Goal: Task Accomplishment & Management: Complete application form

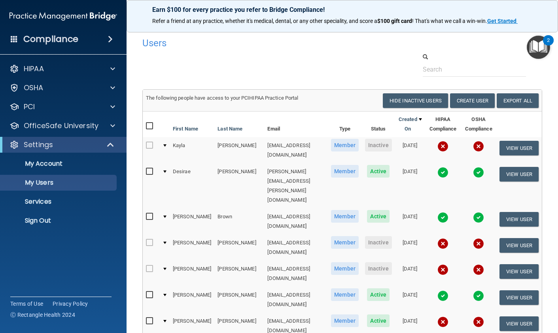
select select "20"
click at [112, 72] on span at bounding box center [112, 68] width 5 height 9
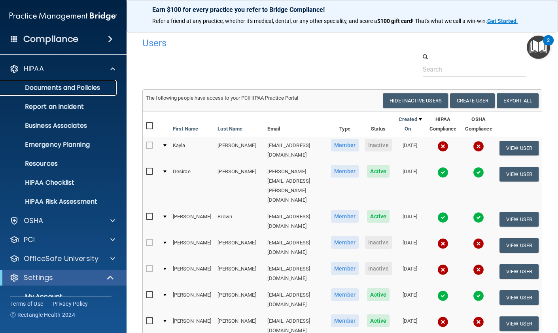
click at [80, 85] on p "Documents and Policies" at bounding box center [59, 88] width 108 height 8
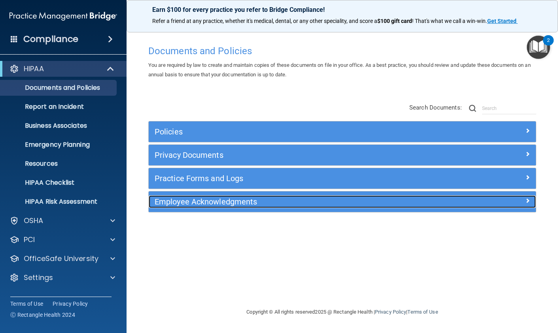
click at [293, 206] on h5 "Employee Acknowledgments" at bounding box center [294, 201] width 279 height 9
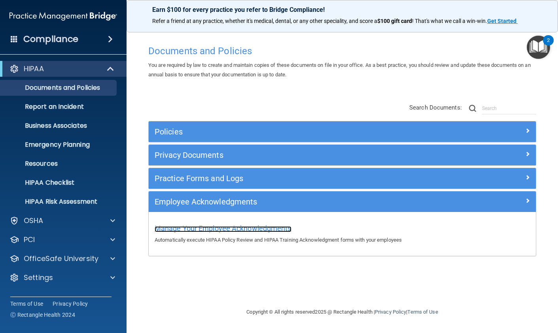
click at [255, 231] on span "Manage Your Employee Acknowledgments" at bounding box center [223, 228] width 137 height 8
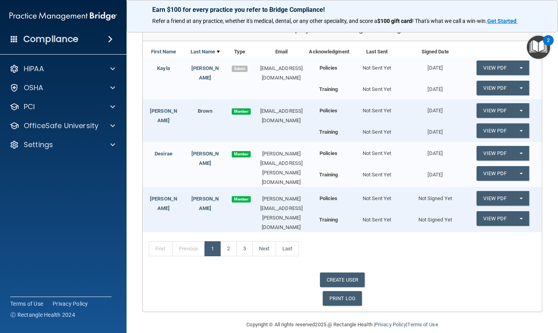
scroll to position [108, 0]
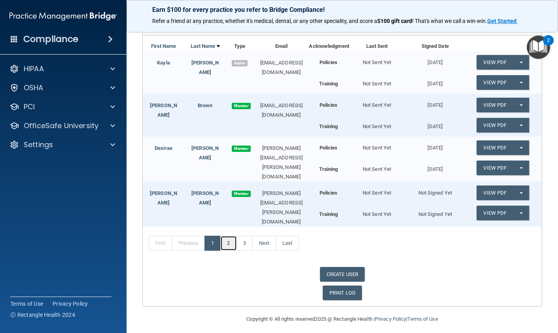
click at [231, 240] on link "2" at bounding box center [228, 243] width 16 height 15
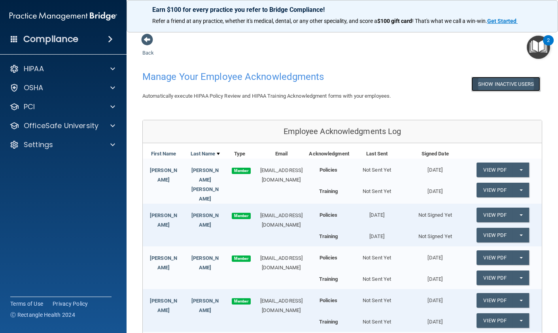
click at [500, 91] on button "Show Inactive Users" at bounding box center [506, 84] width 69 height 15
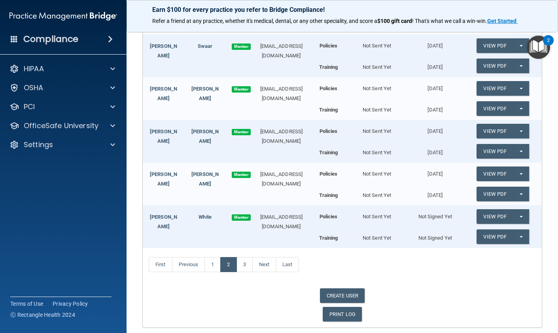
scroll to position [364, 0]
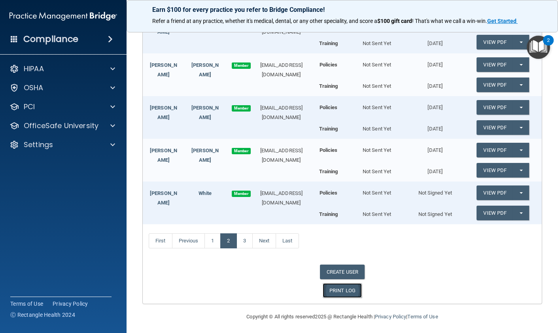
click at [345, 289] on link "PRINT LOG" at bounding box center [342, 290] width 39 height 15
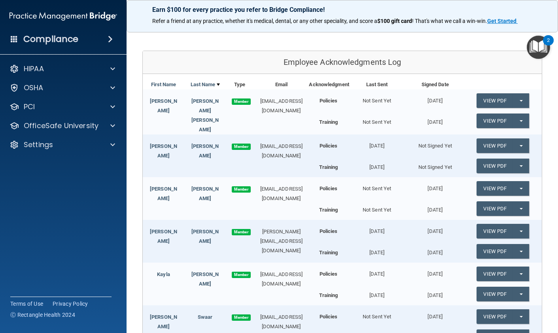
scroll to position [0, 0]
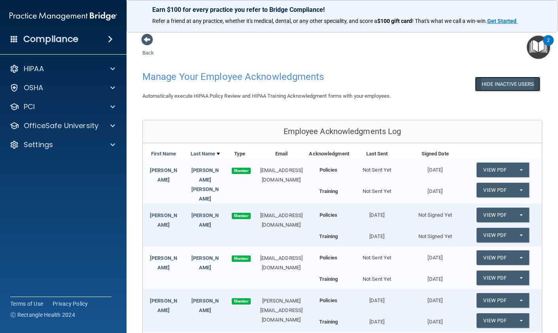
click at [499, 89] on button "Hide Inactive Users" at bounding box center [507, 84] width 65 height 15
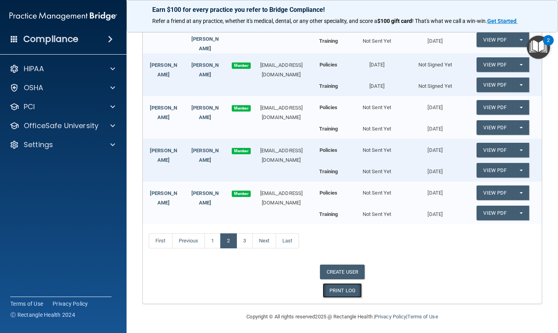
click at [339, 285] on link "PRINT LOG" at bounding box center [342, 290] width 39 height 15
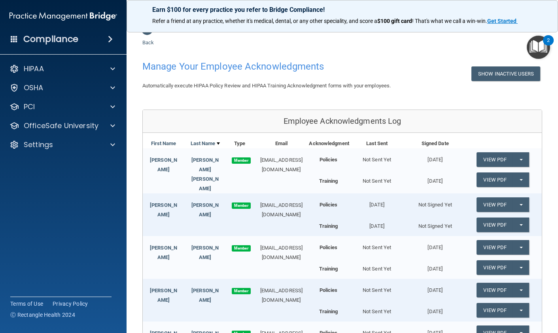
scroll to position [0, 0]
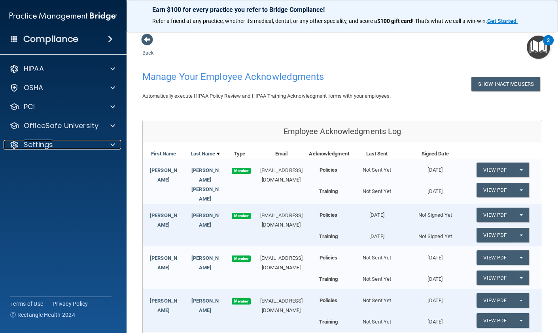
drag, startPoint x: 100, startPoint y: 148, endPoint x: 97, endPoint y: 154, distance: 7.3
click at [100, 148] on div "Settings" at bounding box center [53, 144] width 98 height 9
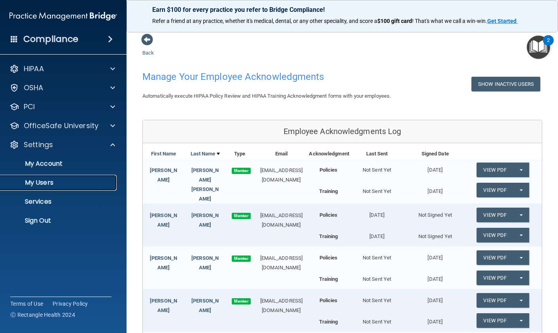
click at [54, 184] on p "My Users" at bounding box center [59, 183] width 108 height 8
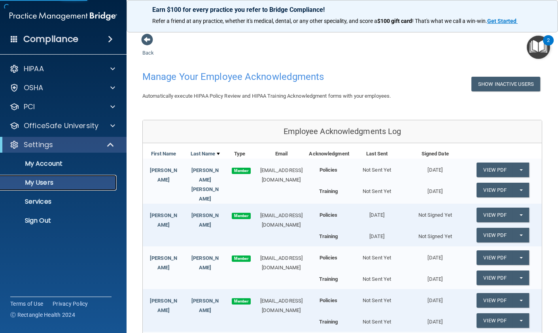
click at [54, 184] on p "My Users" at bounding box center [59, 183] width 108 height 8
select select "20"
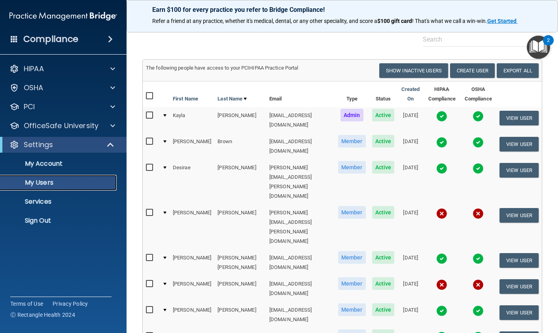
scroll to position [21, 0]
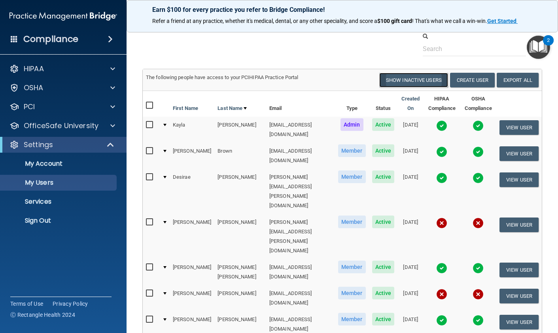
click at [421, 83] on button "Show Inactive Users" at bounding box center [413, 80] width 69 height 15
select select "20"
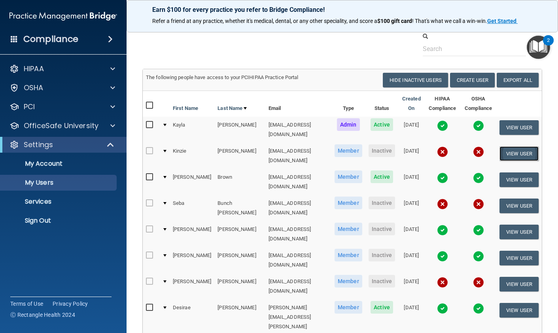
click at [501, 149] on button "View User" at bounding box center [519, 153] width 39 height 15
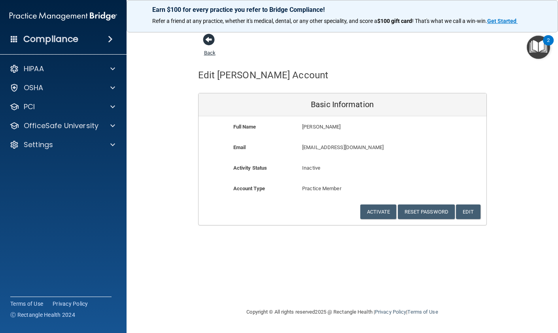
click at [208, 39] on span at bounding box center [209, 40] width 12 height 12
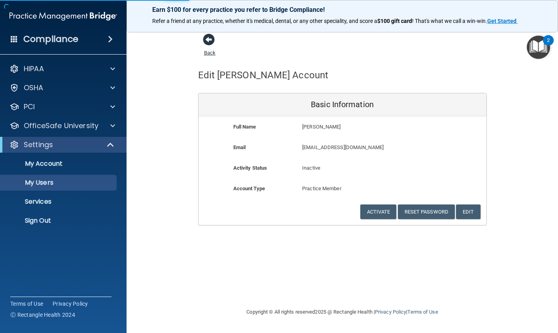
select select "20"
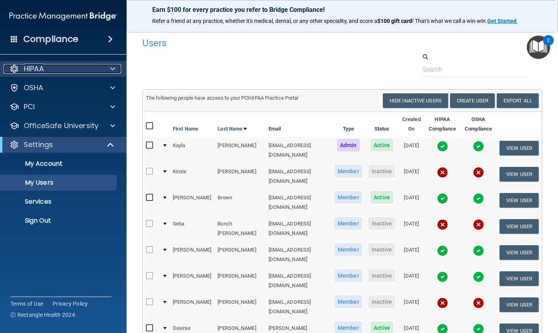
click at [74, 70] on div "HIPAA" at bounding box center [53, 68] width 98 height 9
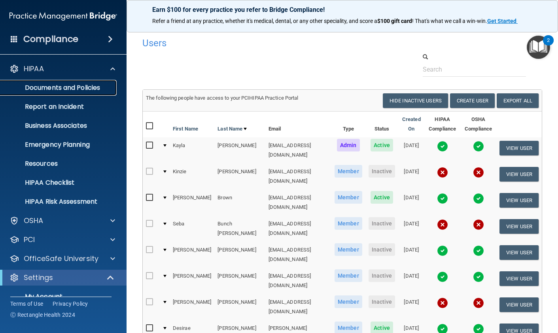
click at [52, 88] on p "Documents and Policies" at bounding box center [59, 88] width 108 height 8
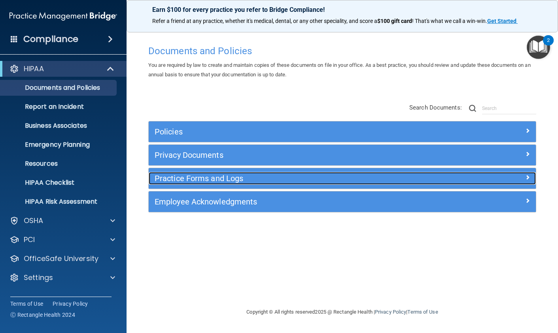
click at [254, 180] on h5 "Practice Forms and Logs" at bounding box center [294, 178] width 279 height 9
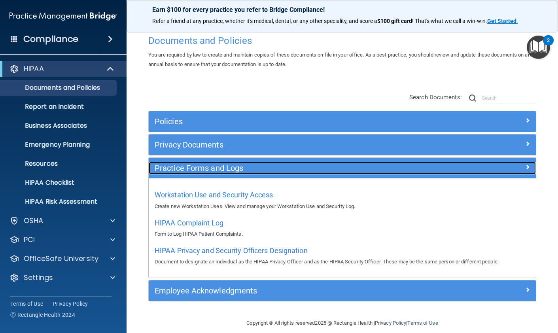
scroll to position [19, 0]
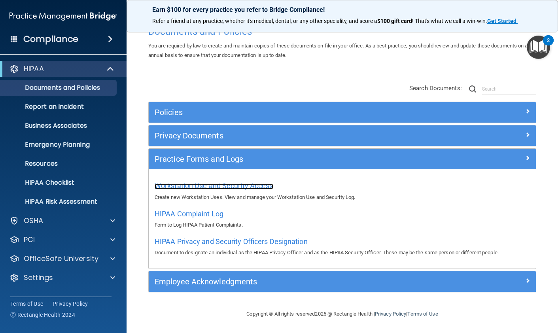
click at [244, 186] on span "Workstation Use and Security Access" at bounding box center [214, 186] width 119 height 8
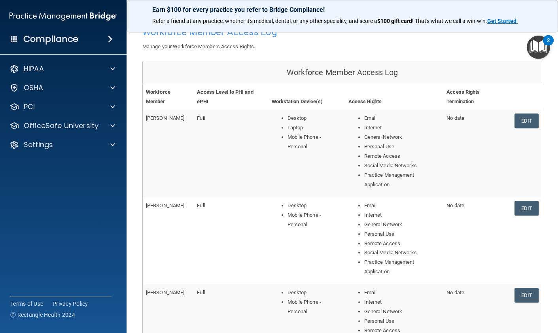
scroll to position [45, 0]
click at [530, 121] on link "Edit" at bounding box center [527, 120] width 24 height 15
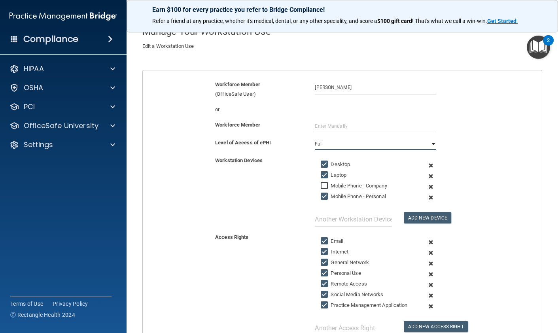
click at [333, 145] on select "Full Limited None" at bounding box center [375, 144] width 121 height 12
click at [315, 138] on select "Full Limited None" at bounding box center [375, 144] width 121 height 12
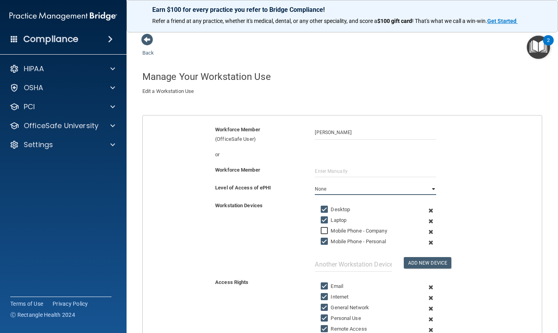
click at [338, 191] on select "Full Limited None" at bounding box center [375, 189] width 121 height 12
select select "0"
click at [315, 183] on select "Full Limited None" at bounding box center [375, 189] width 121 height 12
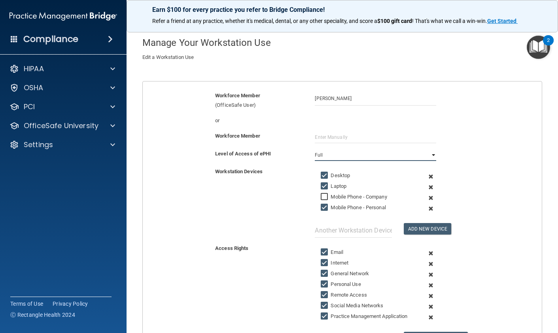
scroll to position [169, 0]
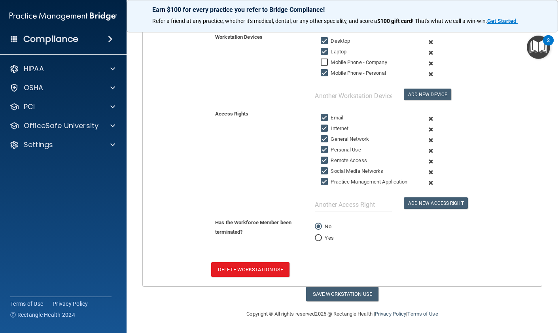
click at [319, 239] on input "Yes" at bounding box center [318, 238] width 7 height 6
radio input "true"
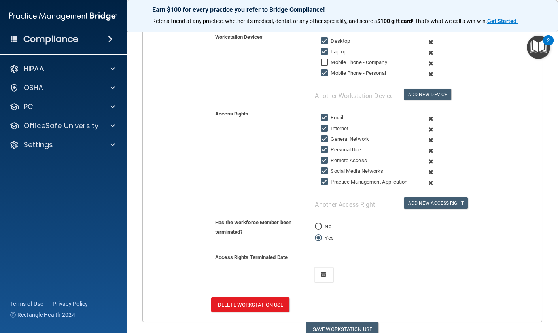
click at [324, 262] on input "text" at bounding box center [370, 260] width 110 height 15
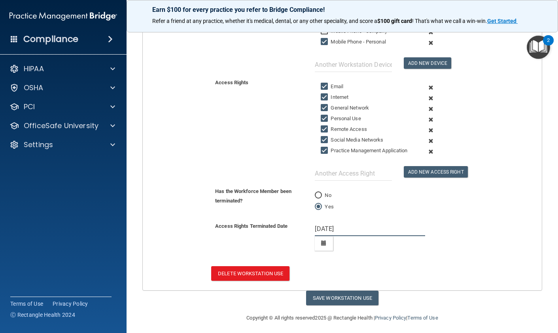
scroll to position [204, 0]
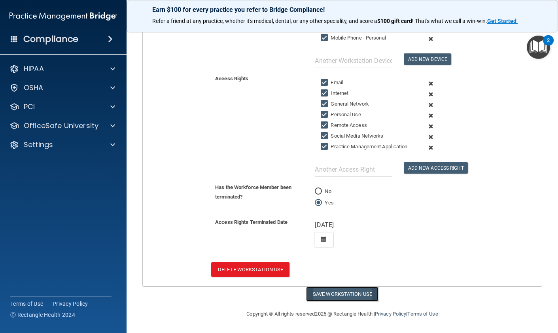
click at [357, 297] on button "Save Workstation Use" at bounding box center [342, 294] width 72 height 15
type input "6/25/25"
select select "? string:Full ?"
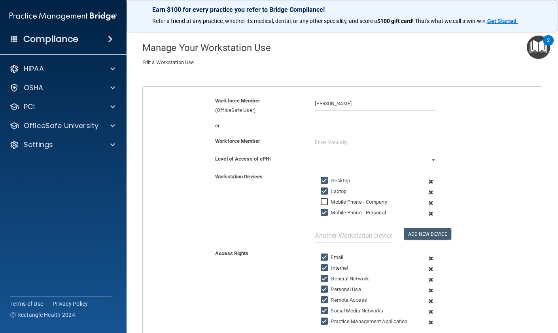
scroll to position [0, 0]
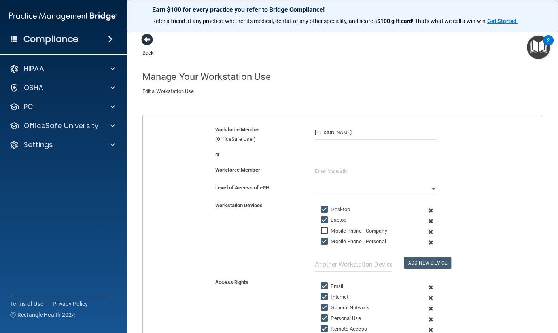
click at [147, 39] on span at bounding box center [147, 40] width 12 height 12
click at [148, 40] on span at bounding box center [147, 40] width 12 height 12
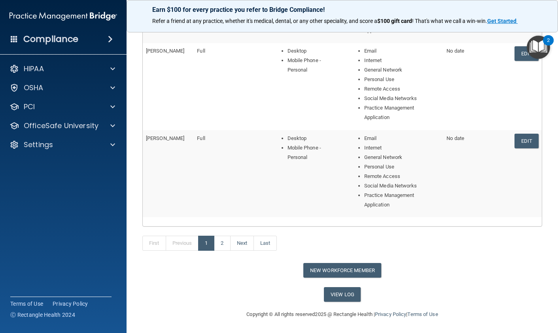
scroll to position [374, 0]
click at [225, 245] on link "2" at bounding box center [222, 242] width 16 height 15
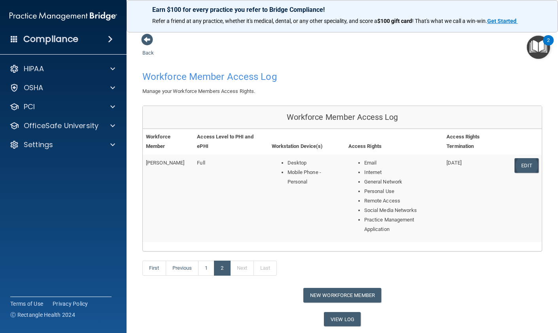
click at [527, 167] on link "Edit" at bounding box center [527, 165] width 24 height 15
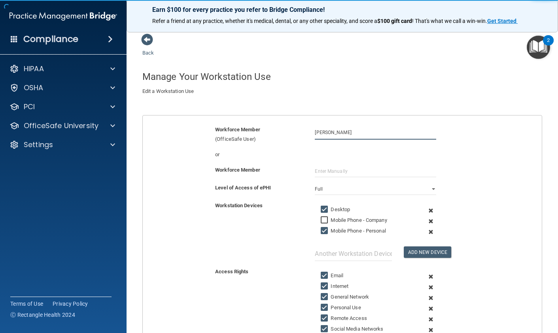
click at [343, 132] on input "Kayla Morley" at bounding box center [375, 132] width 121 height 15
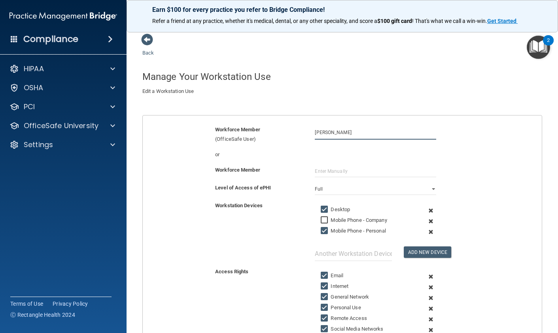
drag, startPoint x: 345, startPoint y: 132, endPoint x: 329, endPoint y: 133, distance: 16.6
click at [329, 133] on input "Kayla Morley" at bounding box center [375, 132] width 121 height 15
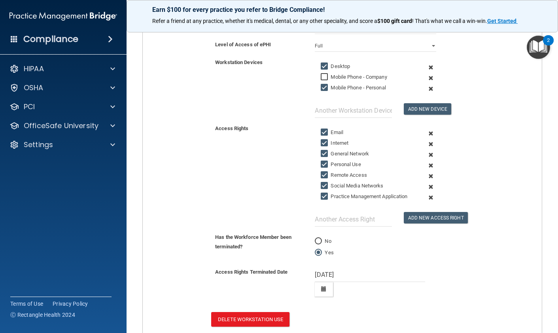
scroll to position [193, 0]
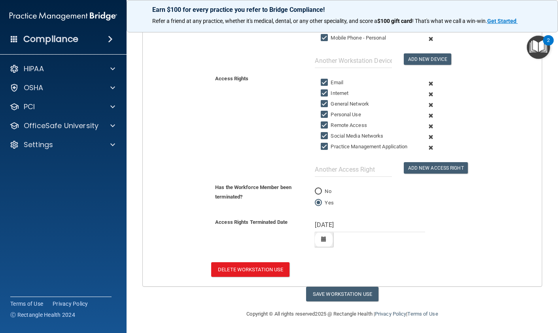
type input "[PERSON_NAME]"
click at [324, 239] on icon "button" at bounding box center [323, 239] width 5 height 5
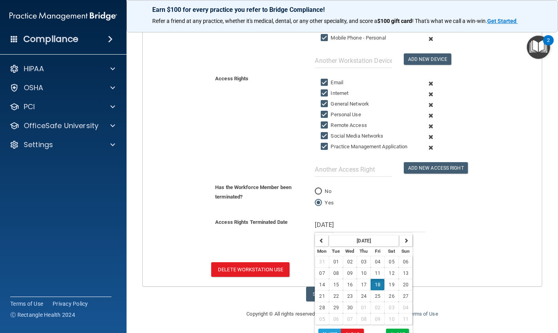
click at [317, 190] on input "No" at bounding box center [318, 192] width 7 height 6
radio input "true"
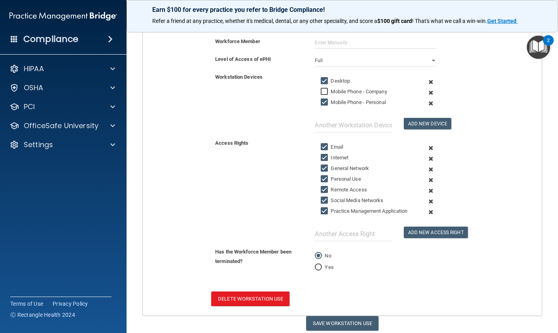
scroll to position [158, 0]
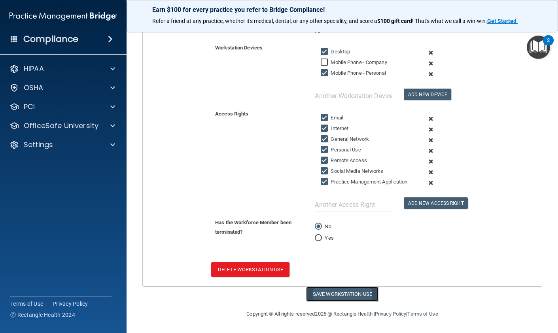
click at [336, 295] on button "Save Workstation Use" at bounding box center [342, 294] width 72 height 15
select select "? string:Full ?"
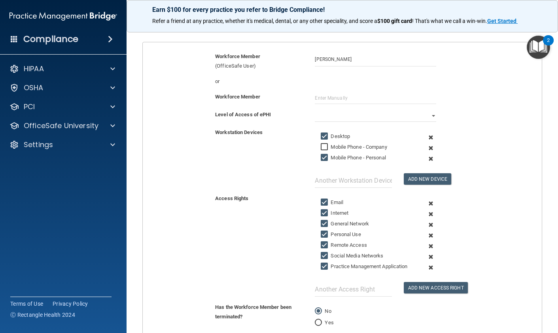
scroll to position [0, 0]
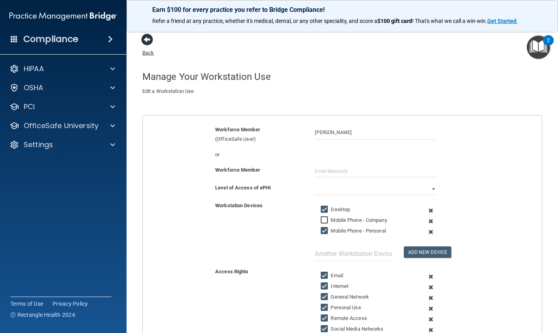
click at [144, 42] on span at bounding box center [147, 40] width 12 height 12
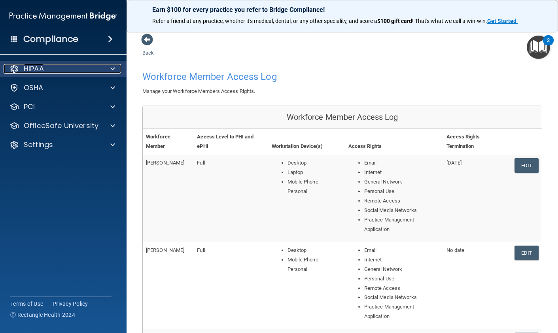
click at [114, 70] on span at bounding box center [112, 68] width 5 height 9
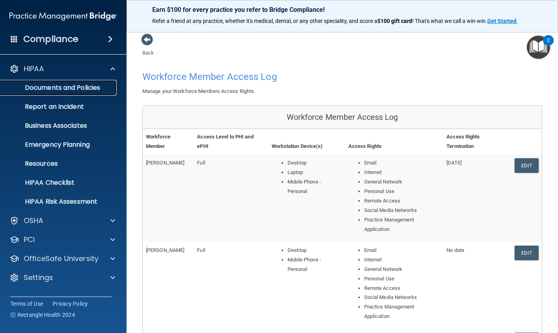
click at [74, 91] on p "Documents and Policies" at bounding box center [59, 88] width 108 height 8
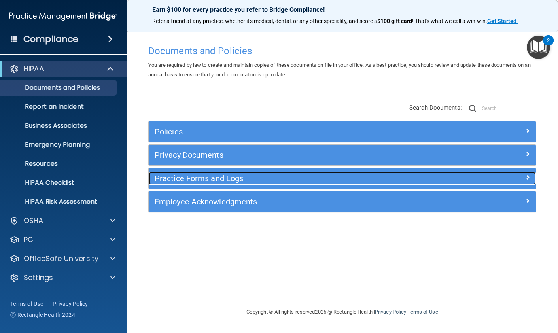
click at [250, 182] on h5 "Practice Forms and Logs" at bounding box center [294, 178] width 279 height 9
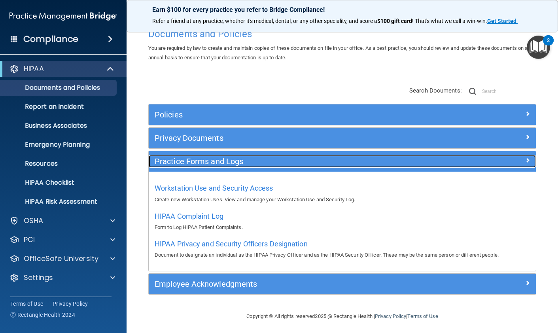
scroll to position [19, 0]
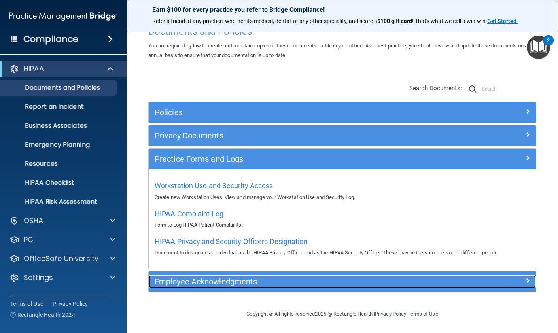
click at [263, 279] on h5 "Employee Acknowledgments" at bounding box center [294, 281] width 279 height 9
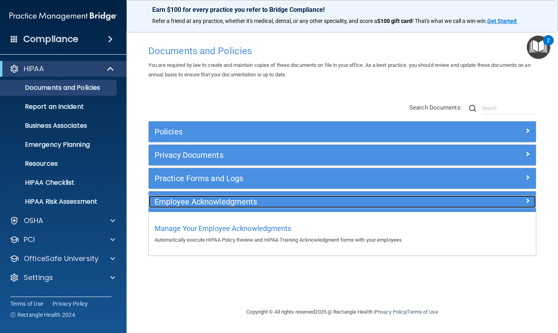
scroll to position [0, 0]
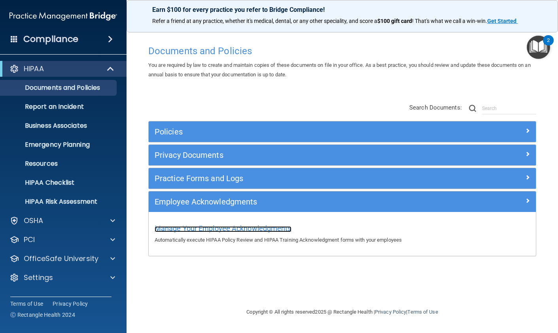
click at [237, 230] on span "Manage Your Employee Acknowledgments" at bounding box center [223, 228] width 137 height 8
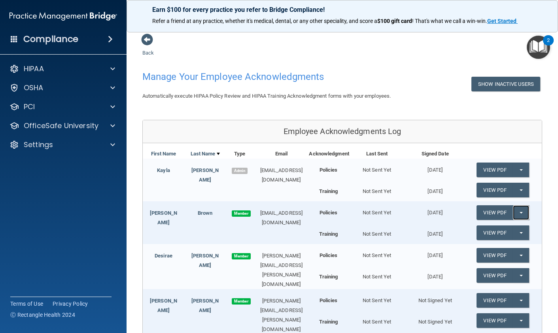
click at [525, 212] on button "Split button!" at bounding box center [521, 212] width 16 height 15
click at [491, 214] on link "View PDF" at bounding box center [495, 212] width 36 height 15
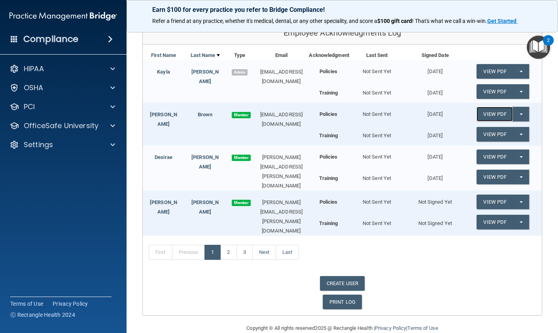
scroll to position [108, 0]
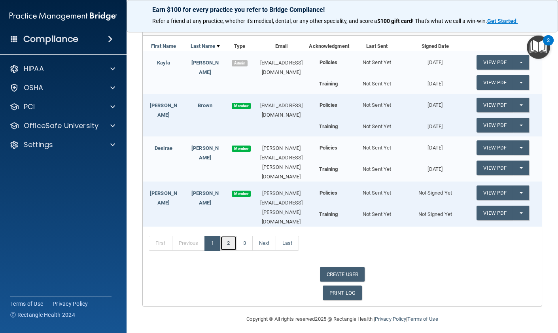
click at [228, 237] on link "2" at bounding box center [228, 243] width 16 height 15
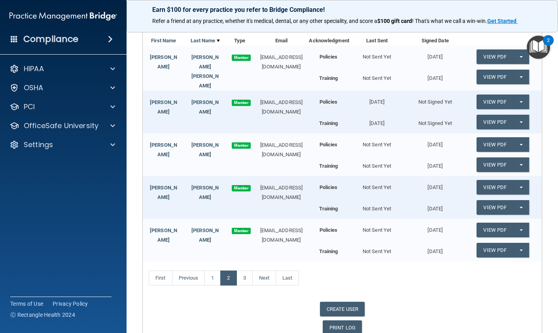
scroll to position [135, 0]
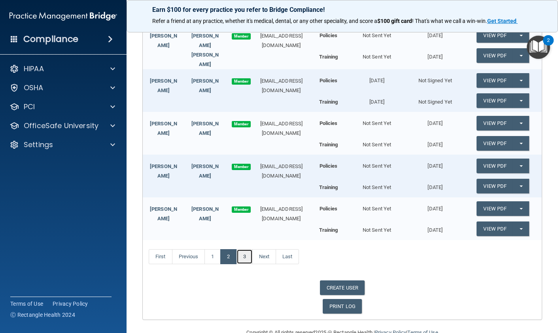
click at [245, 255] on link "3" at bounding box center [245, 256] width 16 height 15
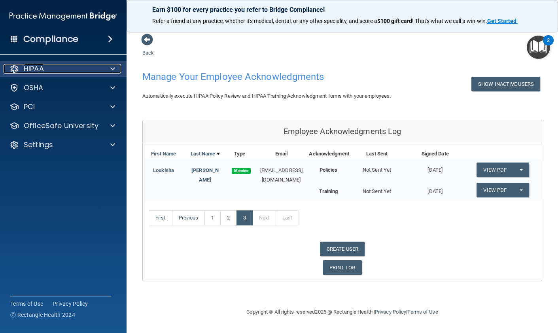
click at [106, 67] on div at bounding box center [112, 68] width 20 height 9
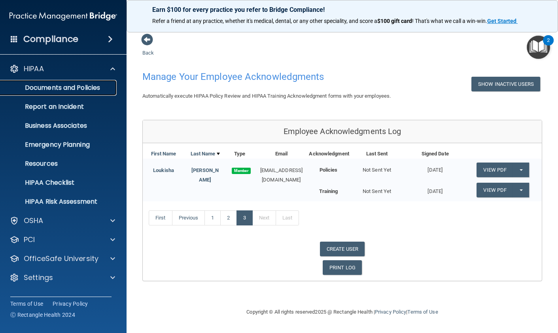
click at [65, 85] on p "Documents and Policies" at bounding box center [59, 88] width 108 height 8
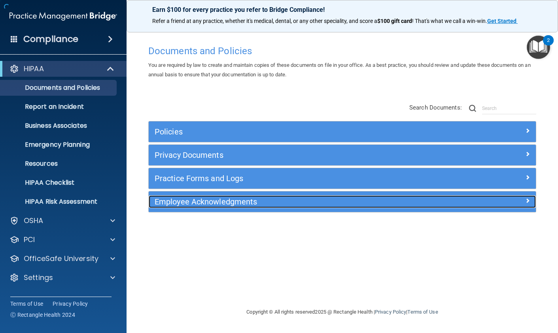
click at [281, 199] on h5 "Employee Acknowledgments" at bounding box center [294, 201] width 279 height 9
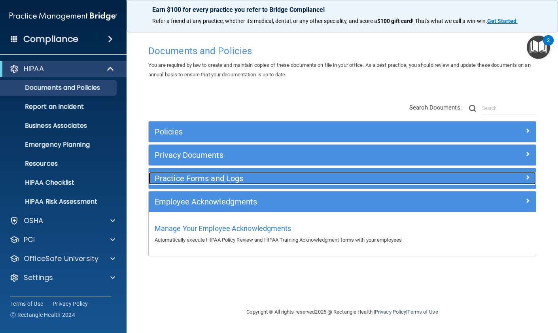
click at [260, 185] on div "Practice Forms and Logs" at bounding box center [294, 178] width 290 height 13
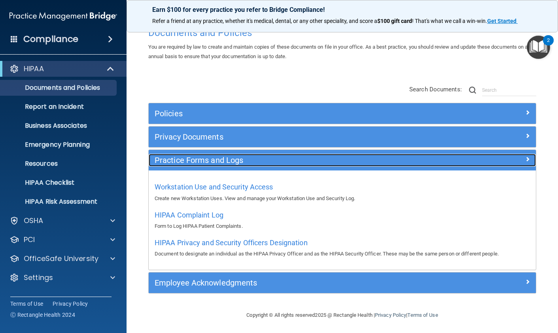
scroll to position [19, 0]
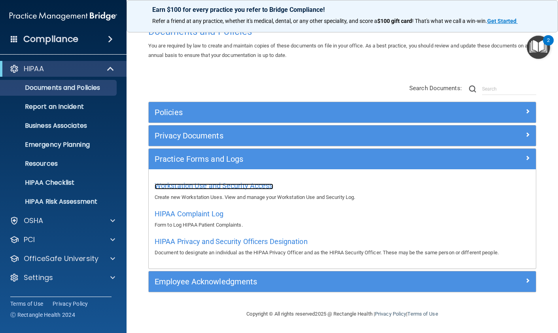
click at [218, 188] on span "Workstation Use and Security Access" at bounding box center [214, 186] width 119 height 8
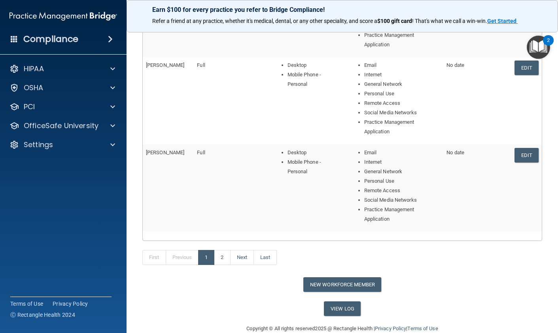
scroll to position [361, 0]
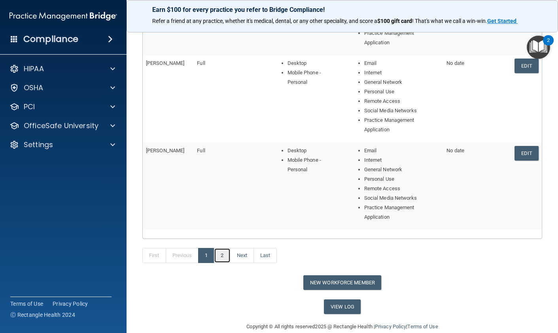
click at [220, 258] on link "2" at bounding box center [222, 255] width 16 height 15
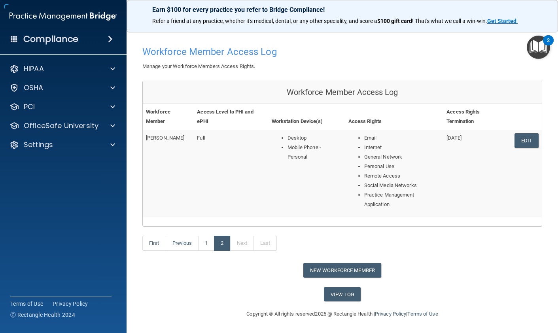
scroll to position [24, 0]
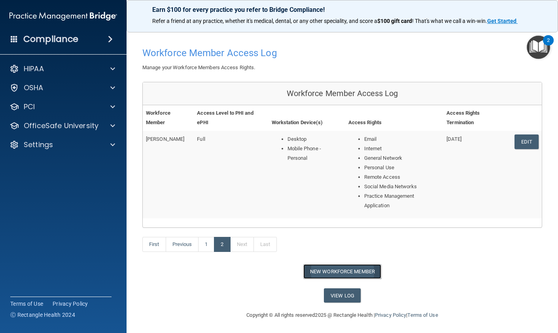
click at [351, 272] on button "New Workforce Member" at bounding box center [342, 271] width 78 height 15
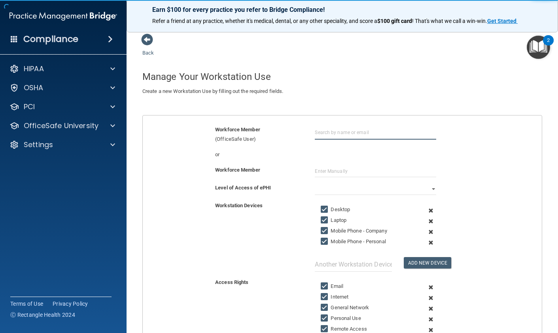
click at [337, 134] on input "text" at bounding box center [375, 132] width 121 height 15
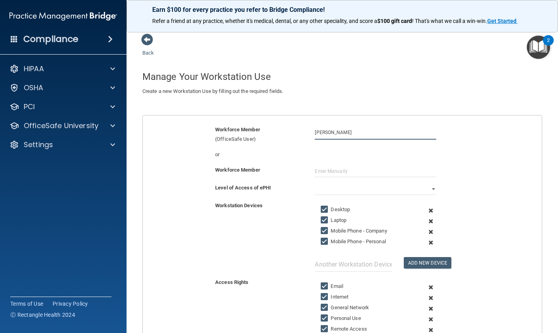
type input "Loukisha Woodard"
click at [335, 190] on select "Full Limited None" at bounding box center [375, 189] width 121 height 12
click at [315, 183] on select "Full Limited None" at bounding box center [375, 189] width 121 height 12
click at [430, 222] on span at bounding box center [431, 221] width 18 height 11
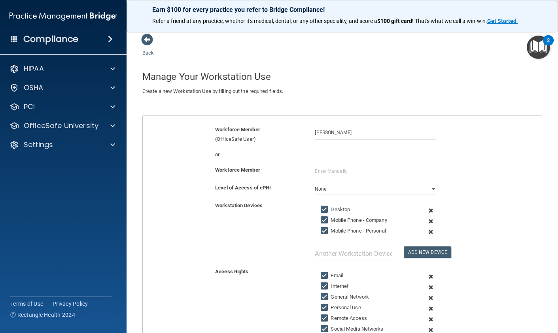
click at [430, 222] on span at bounding box center [431, 221] width 18 height 11
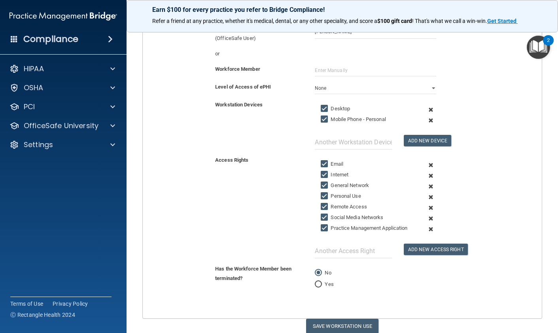
scroll to position [102, 0]
click at [429, 208] on span at bounding box center [431, 207] width 18 height 11
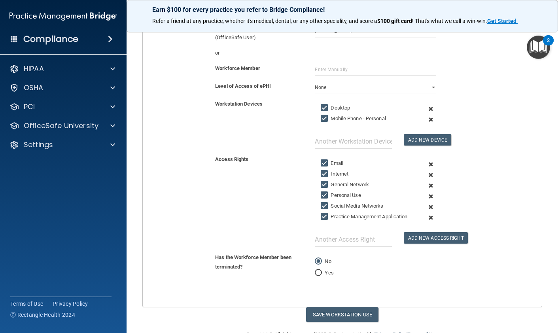
click at [430, 208] on span at bounding box center [431, 207] width 18 height 11
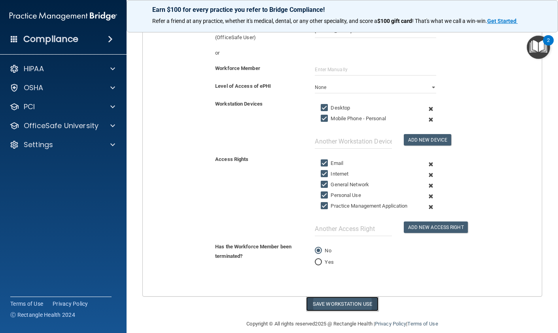
click at [353, 305] on button "Save Workstation Use" at bounding box center [342, 304] width 72 height 15
select select "? string:Limited ?"
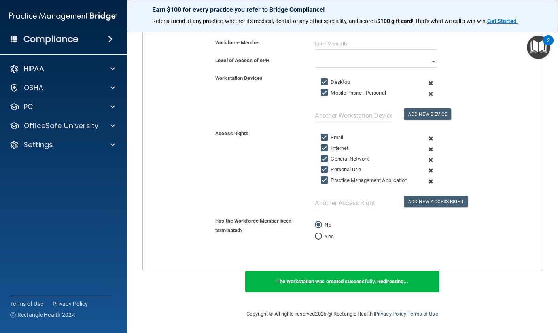
scroll to position [0, 0]
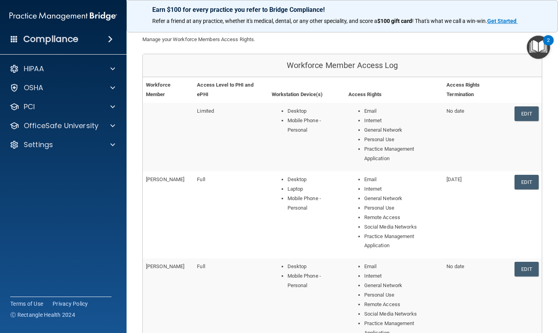
scroll to position [48, 0]
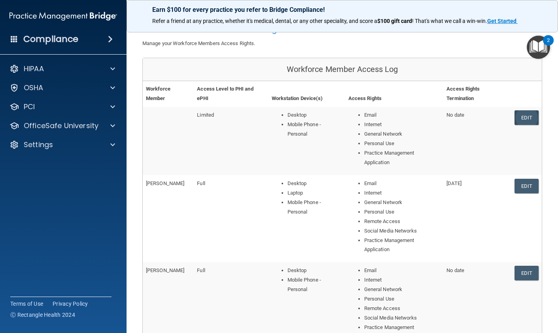
click at [523, 117] on link "Edit" at bounding box center [527, 117] width 24 height 15
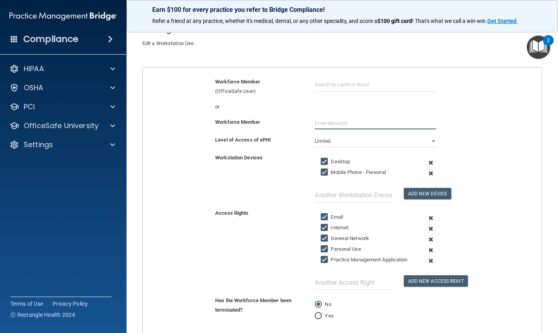
click at [355, 125] on input "text" at bounding box center [375, 123] width 121 height 12
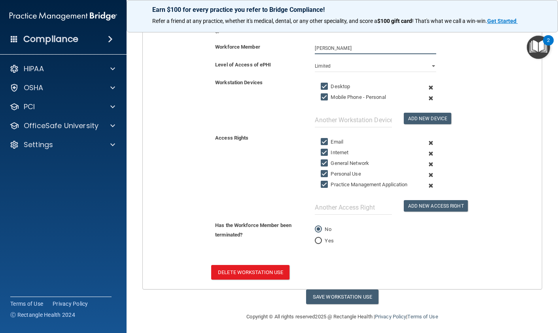
scroll to position [126, 0]
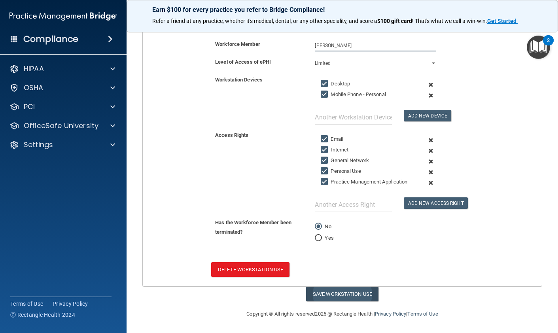
type input "Loukisha Woodard"
click at [326, 296] on button "Save Workstation Use" at bounding box center [342, 294] width 72 height 15
select select "? string:Limited ?"
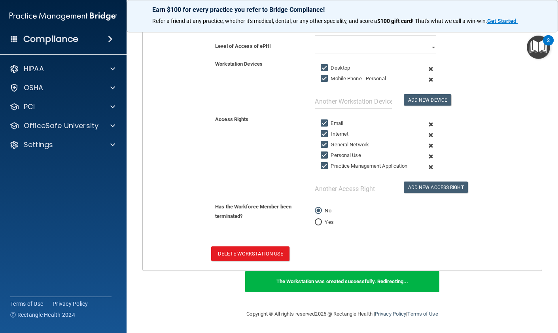
scroll to position [0, 0]
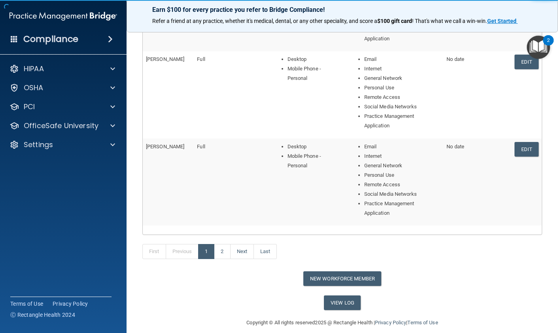
scroll to position [347, 0]
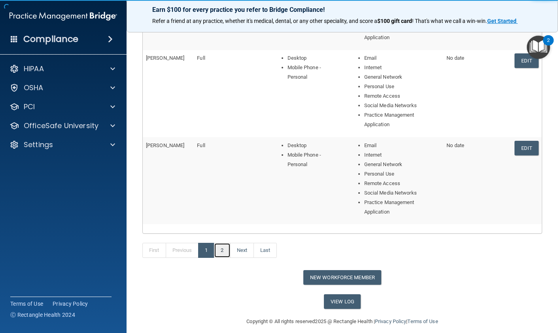
click at [222, 252] on link "2" at bounding box center [222, 250] width 16 height 15
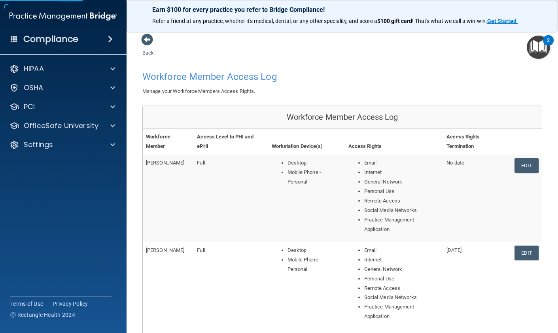
scroll to position [3, 0]
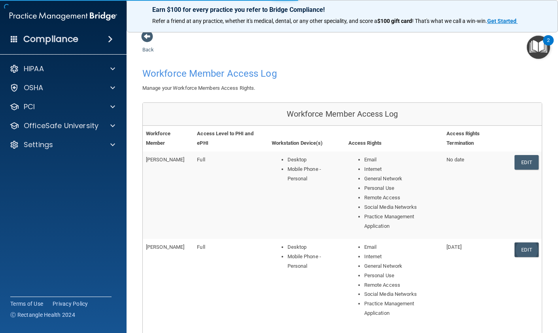
click at [523, 248] on link "Edit" at bounding box center [527, 250] width 24 height 15
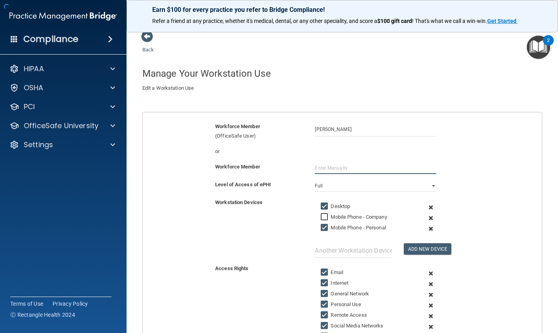
click at [355, 173] on input "text" at bounding box center [375, 168] width 121 height 12
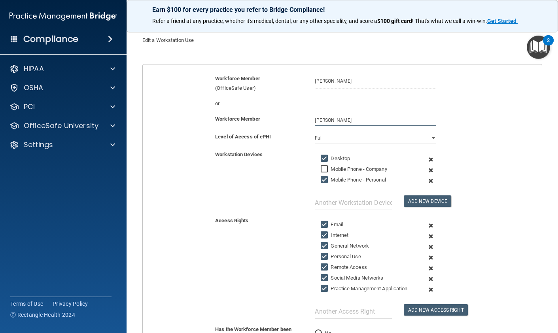
scroll to position [193, 0]
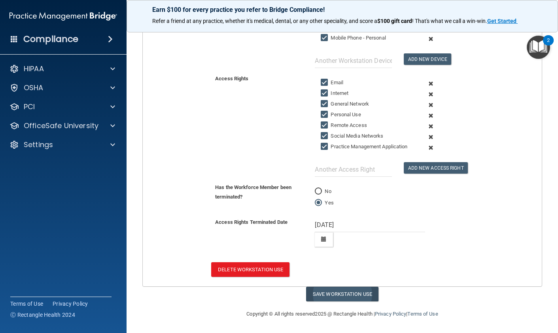
type input "[PERSON_NAME]"
click at [349, 294] on button "Save Workstation Use" at bounding box center [342, 294] width 72 height 15
select select "? string:Full ?"
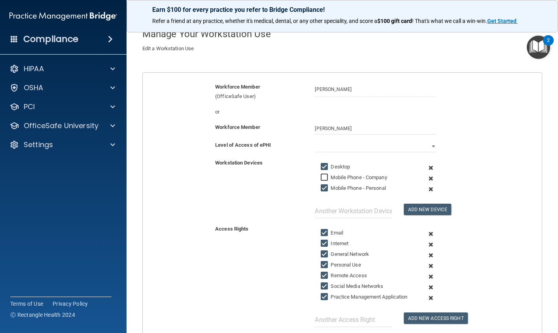
scroll to position [0, 0]
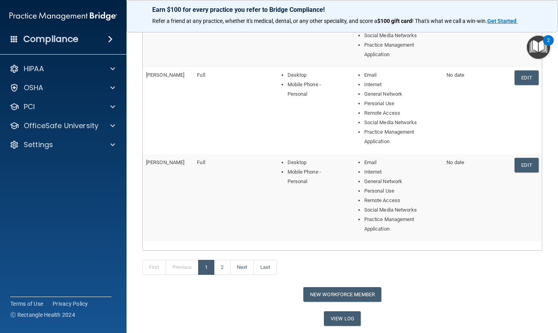
scroll to position [355, 0]
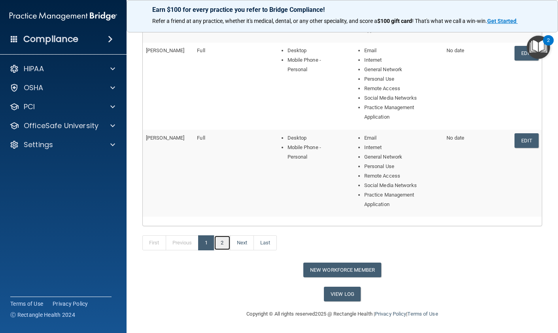
click at [223, 237] on link "2" at bounding box center [222, 242] width 16 height 15
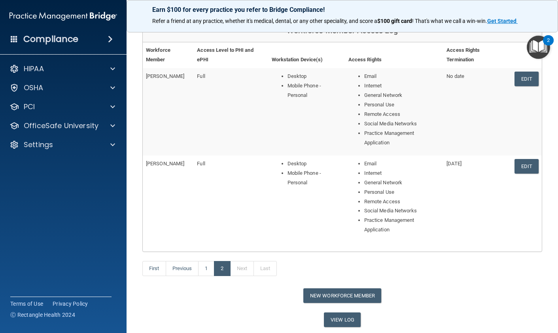
scroll to position [82, 0]
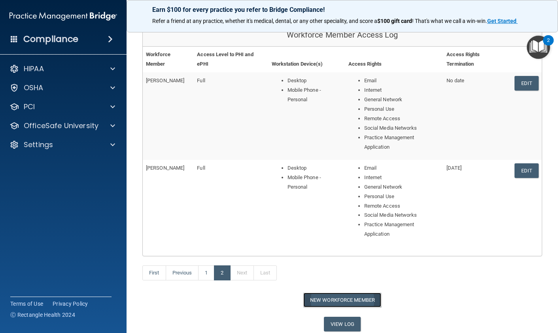
click at [350, 298] on button "New Workforce Member" at bounding box center [342, 300] width 78 height 15
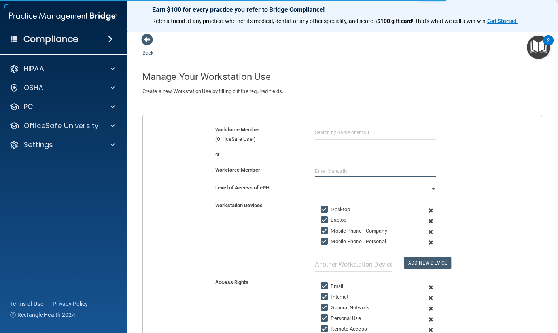
click at [327, 170] on input "text" at bounding box center [375, 171] width 121 height 12
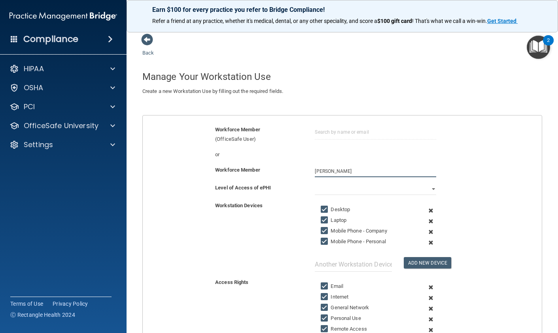
type input "Vanessa McCrea"
click at [430, 220] on span at bounding box center [431, 221] width 18 height 11
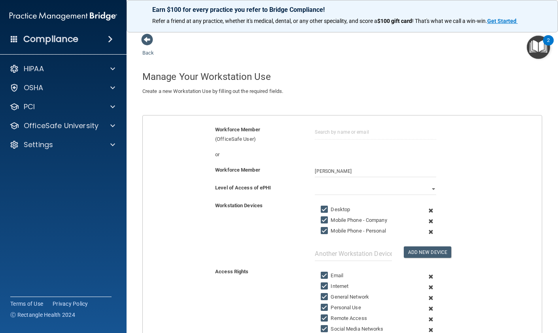
click at [430, 222] on span at bounding box center [431, 221] width 18 height 11
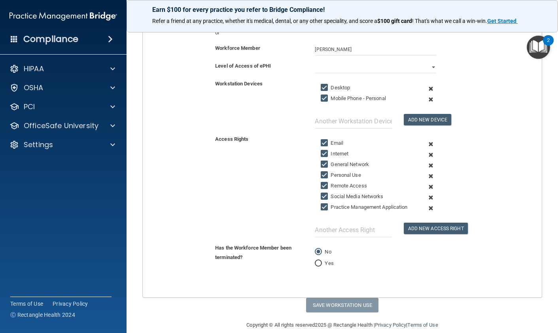
scroll to position [126, 0]
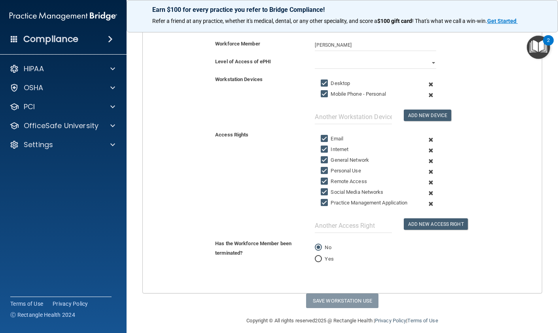
click at [431, 181] on span at bounding box center [431, 182] width 18 height 11
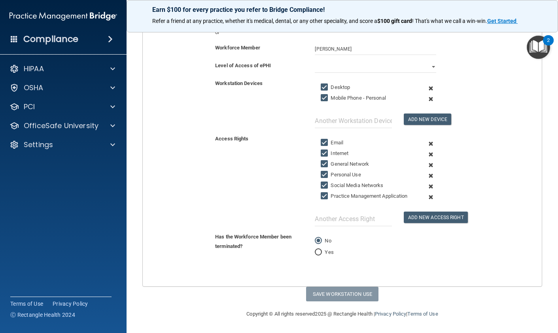
click at [433, 186] on span at bounding box center [431, 186] width 18 height 11
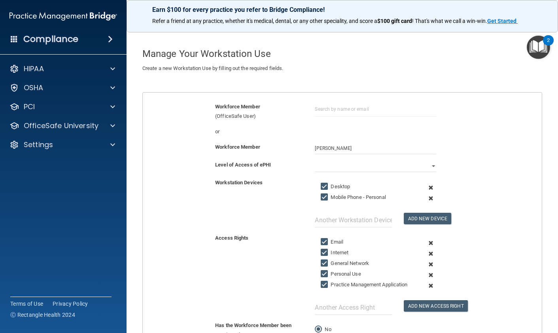
scroll to position [24, 0]
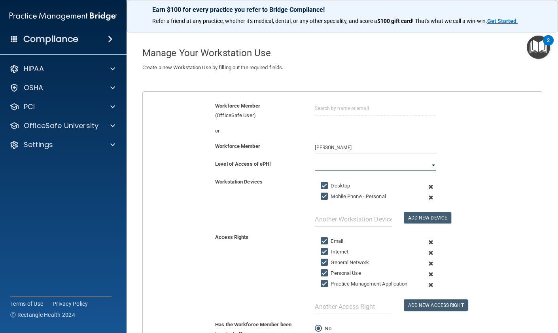
click at [348, 165] on select "Full Limited None" at bounding box center [375, 165] width 121 height 12
click at [315, 159] on select "Full Limited None" at bounding box center [375, 165] width 121 height 12
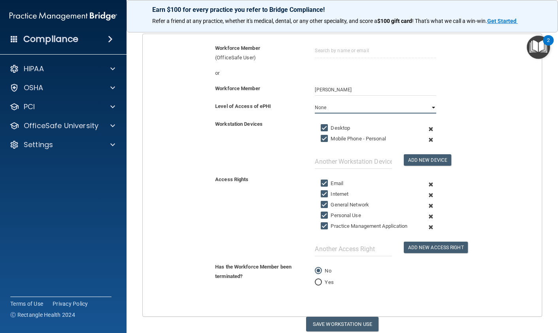
scroll to position [112, 0]
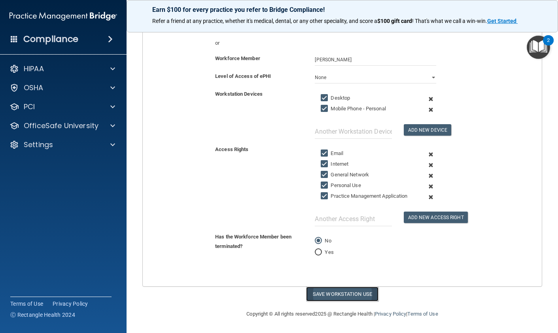
click at [328, 296] on button "Save Workstation Use" at bounding box center [342, 294] width 72 height 15
select select "? string:Limited ?"
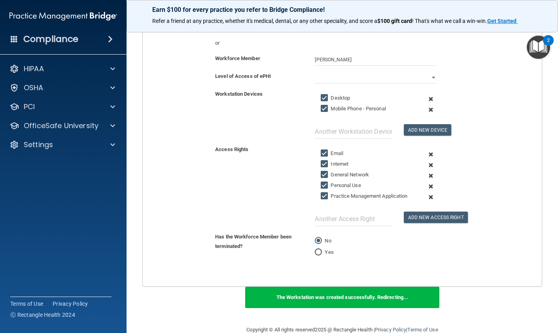
scroll to position [0, 0]
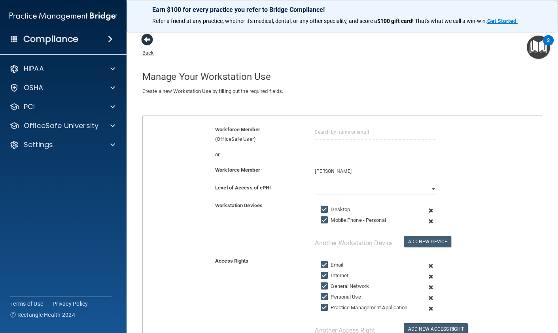
click at [148, 36] on span at bounding box center [147, 40] width 12 height 12
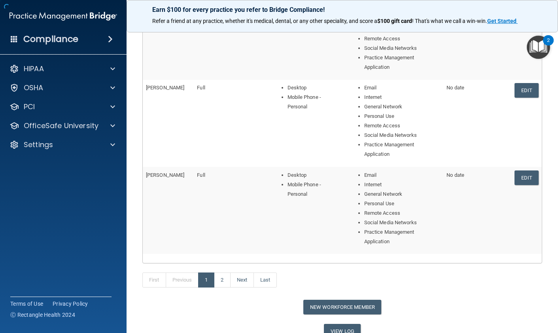
scroll to position [336, 0]
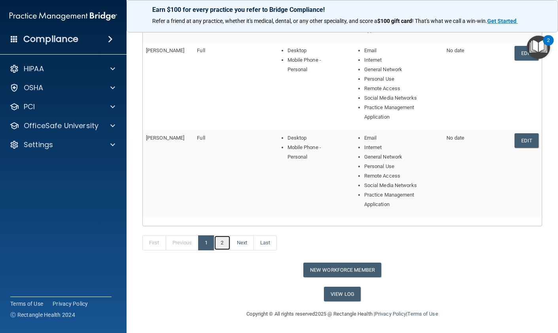
click at [225, 243] on link "2" at bounding box center [222, 242] width 16 height 15
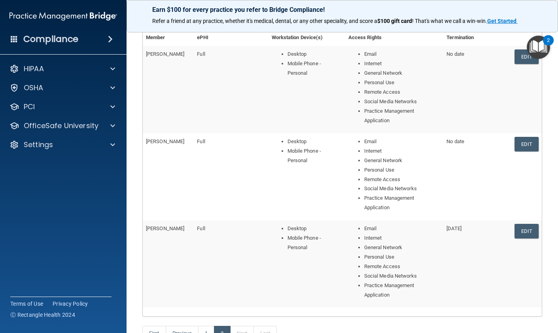
scroll to position [199, 0]
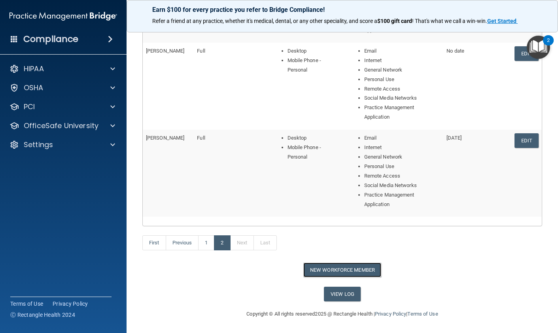
click at [341, 271] on button "New Workforce Member" at bounding box center [342, 270] width 78 height 15
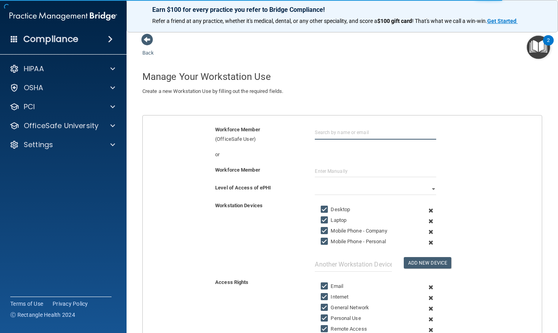
click at [328, 135] on input "text" at bounding box center [375, 132] width 121 height 15
click at [326, 161] on div "or" at bounding box center [342, 157] width 411 height 15
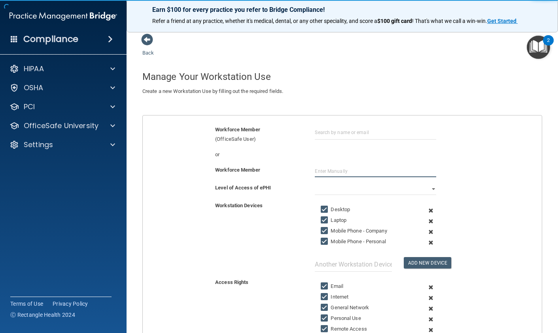
click at [326, 166] on input "text" at bounding box center [375, 171] width 121 height 12
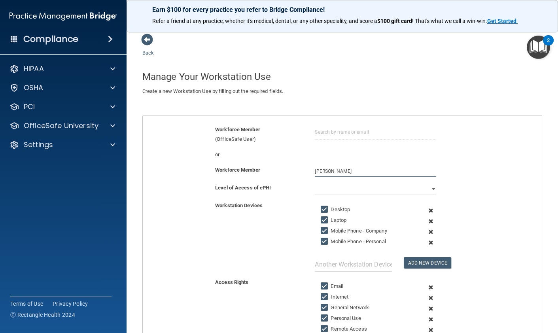
type input "Rhiannon Longo"
click at [348, 189] on select "Full Limited None" at bounding box center [375, 189] width 121 height 12
click at [315, 183] on select "Full Limited None" at bounding box center [375, 189] width 121 height 12
click at [431, 231] on span at bounding box center [431, 232] width 18 height 11
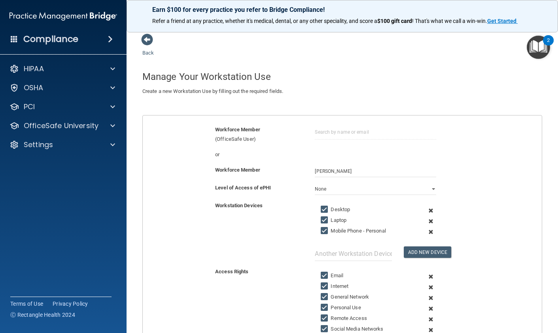
drag, startPoint x: 430, startPoint y: 222, endPoint x: 413, endPoint y: 232, distance: 20.1
click at [430, 222] on span at bounding box center [431, 221] width 18 height 11
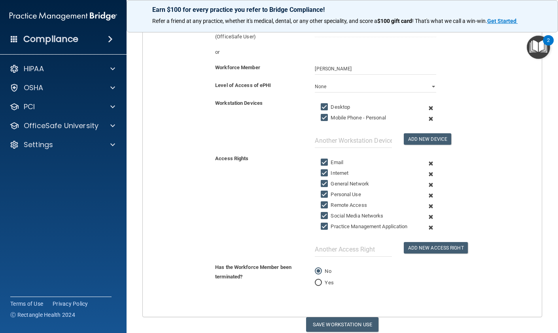
scroll to position [104, 0]
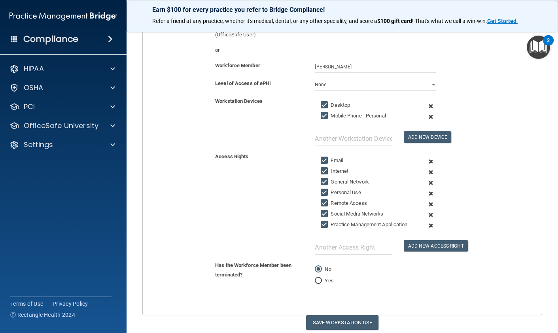
click at [431, 204] on span at bounding box center [431, 204] width 18 height 11
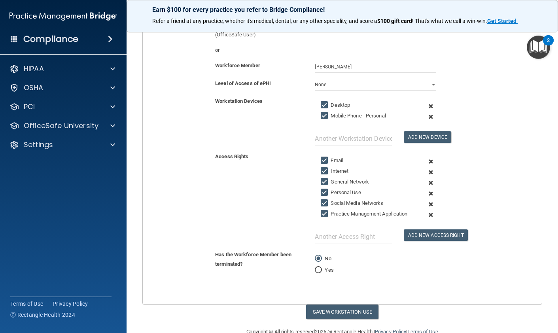
click at [431, 205] on span at bounding box center [431, 204] width 18 height 11
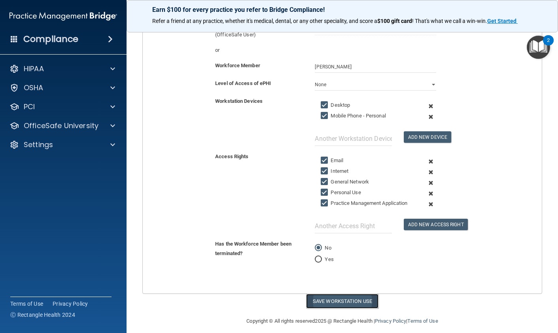
click at [341, 302] on button "Save Workstation Use" at bounding box center [342, 301] width 72 height 15
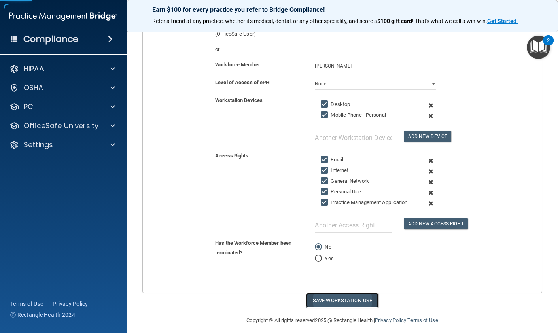
select select "? string:Limited ?"
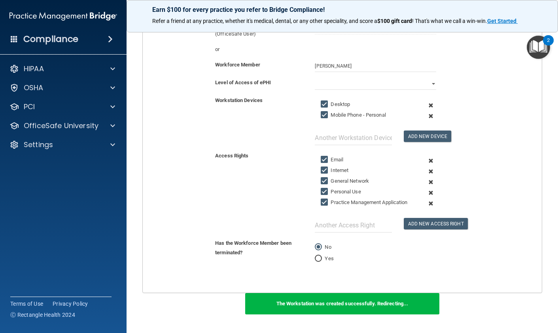
scroll to position [0, 0]
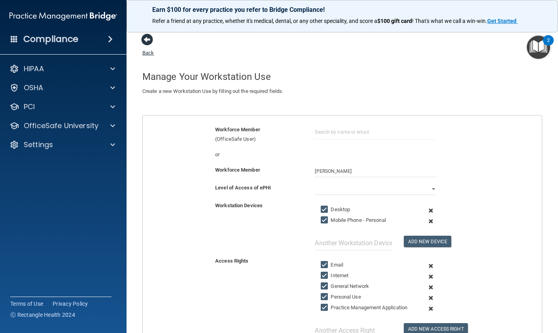
click at [144, 38] on span at bounding box center [147, 40] width 12 height 12
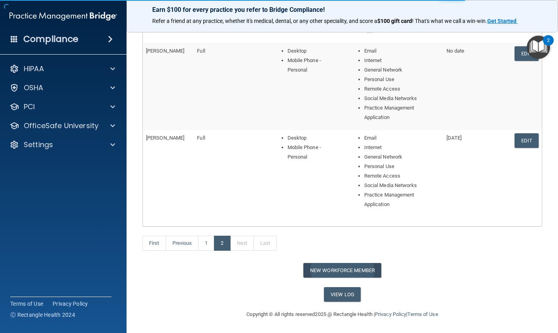
scroll to position [317, 0]
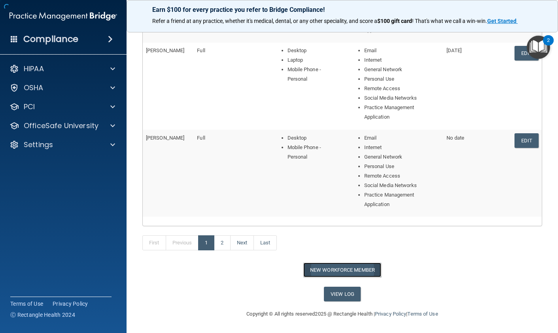
click at [347, 273] on button "New Workforce Member" at bounding box center [342, 270] width 78 height 15
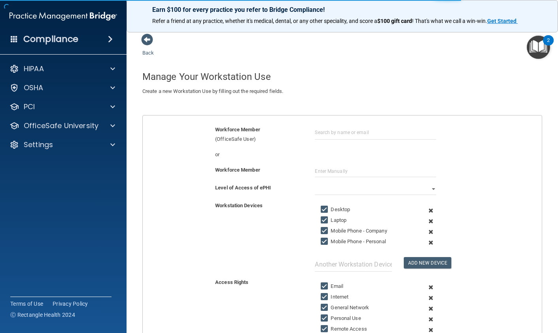
drag, startPoint x: 332, startPoint y: 178, endPoint x: 332, endPoint y: 174, distance: 4.4
click at [332, 176] on div "Workforce Member" at bounding box center [342, 174] width 411 height 18
click at [333, 172] on input "text" at bounding box center [375, 171] width 121 height 12
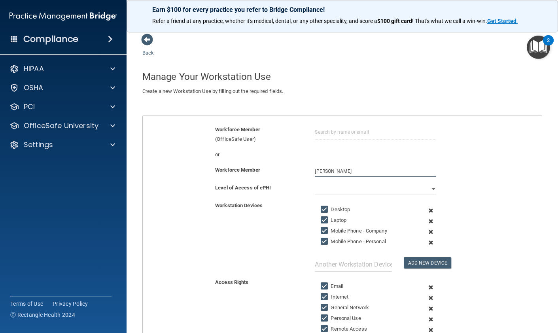
type input "Chloe Torres"
click at [369, 189] on select "Full Limited None" at bounding box center [375, 189] width 121 height 12
click at [315, 183] on select "Full Limited None" at bounding box center [375, 189] width 121 height 12
click at [430, 221] on span at bounding box center [431, 221] width 18 height 11
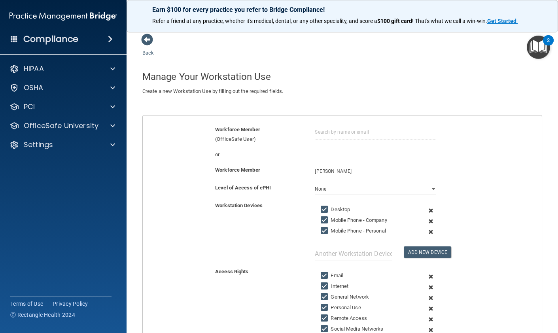
click at [430, 222] on span at bounding box center [431, 221] width 18 height 11
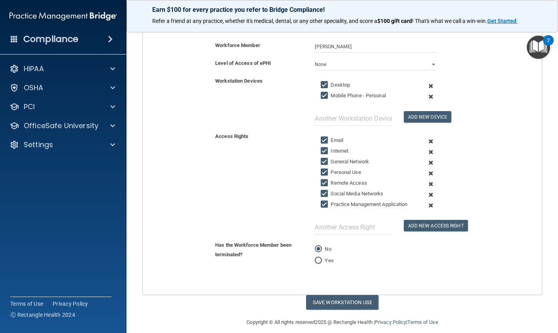
scroll to position [133, 0]
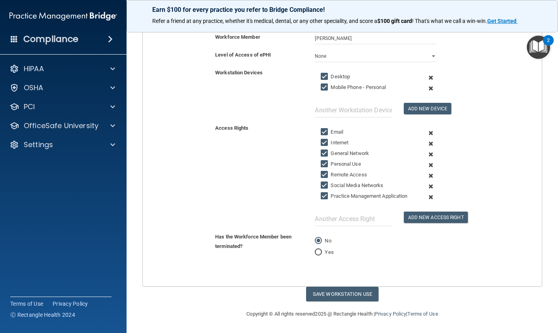
click at [432, 175] on span at bounding box center [431, 176] width 18 height 11
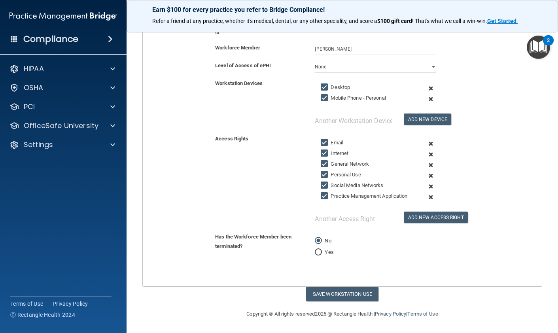
click at [431, 186] on span at bounding box center [431, 186] width 18 height 11
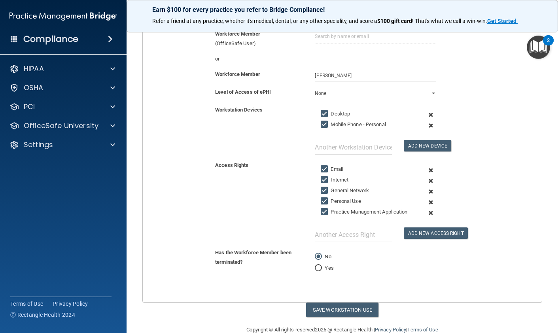
scroll to position [112, 0]
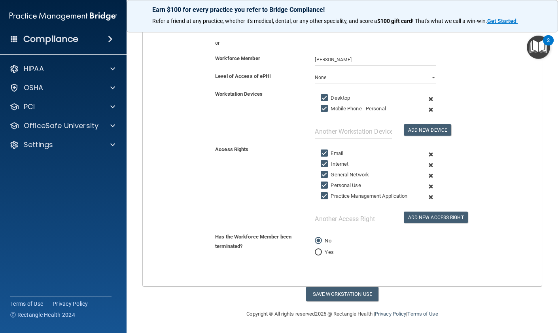
click at [431, 110] on span at bounding box center [431, 109] width 18 height 11
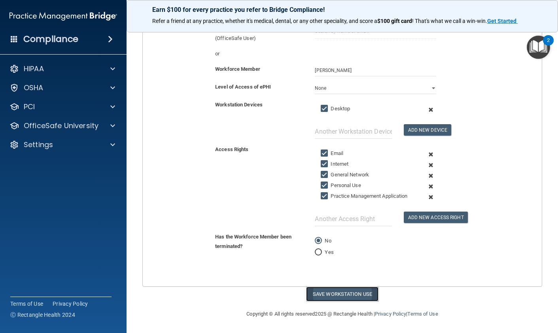
click at [340, 294] on button "Save Workstation Use" at bounding box center [342, 294] width 72 height 15
select select "? string:Limited ?"
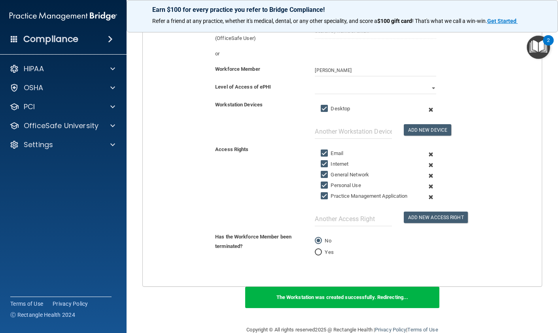
scroll to position [0, 0]
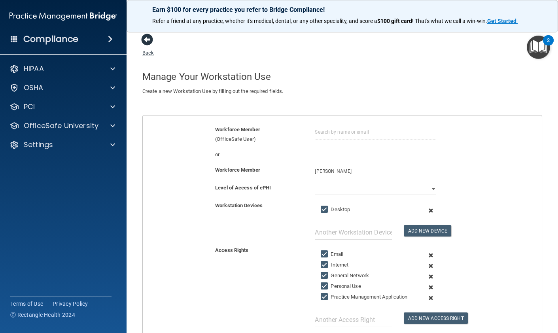
click at [147, 42] on span at bounding box center [147, 40] width 12 height 12
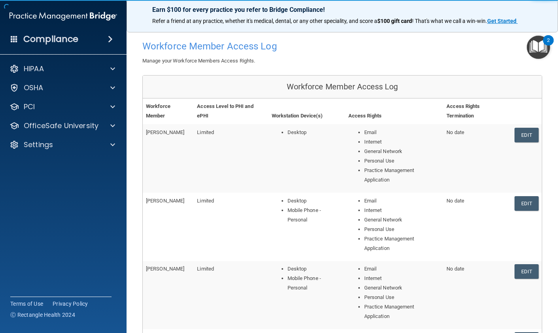
scroll to position [51, 0]
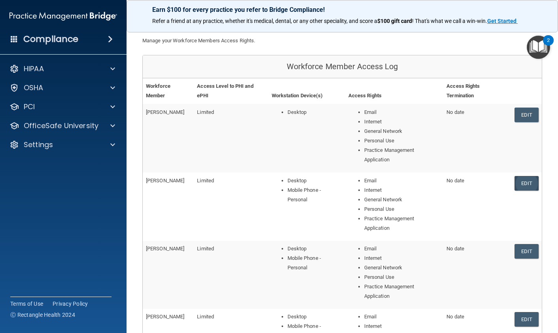
click at [534, 184] on link "Edit" at bounding box center [527, 183] width 24 height 15
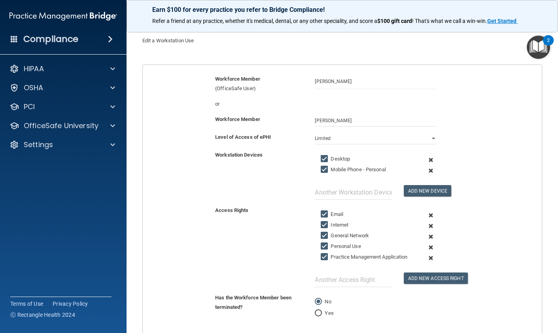
click at [430, 171] on span at bounding box center [431, 170] width 18 height 11
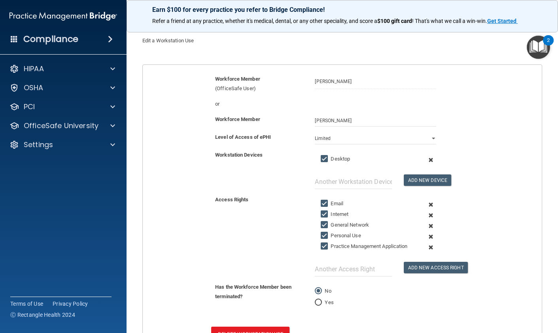
scroll to position [106, 0]
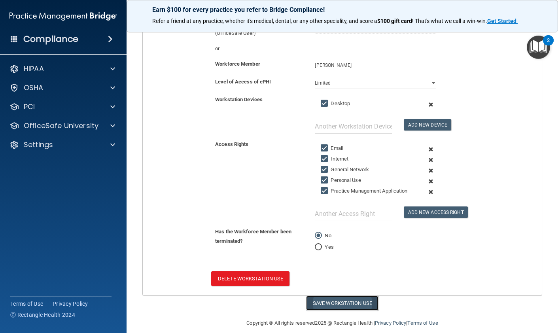
click at [341, 302] on button "Save Workstation Use" at bounding box center [342, 303] width 72 height 15
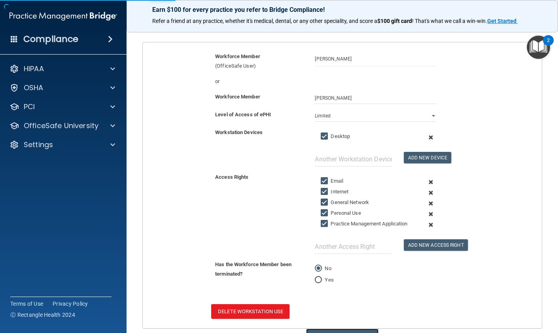
scroll to position [21, 0]
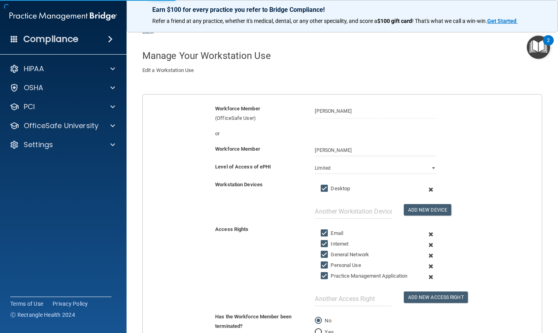
select select "? string:Limited ?"
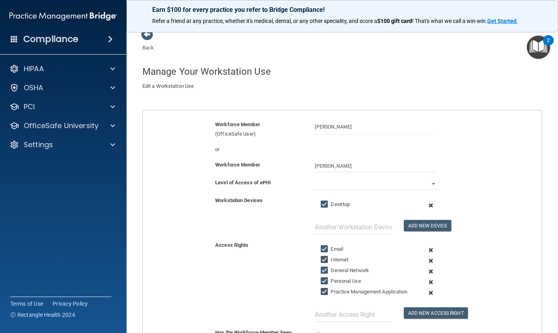
scroll to position [6, 0]
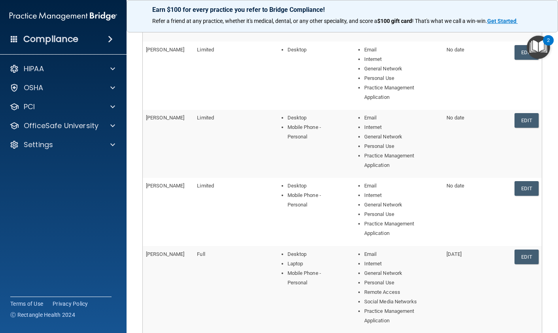
scroll to position [177, 0]
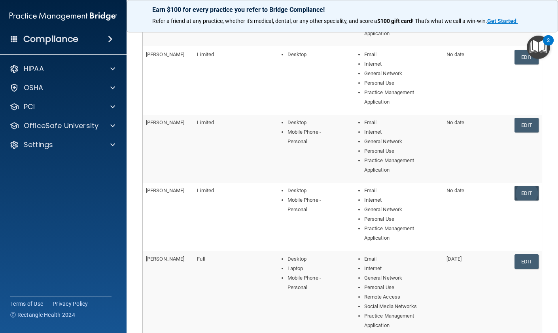
click at [520, 193] on link "Edit" at bounding box center [527, 193] width 24 height 15
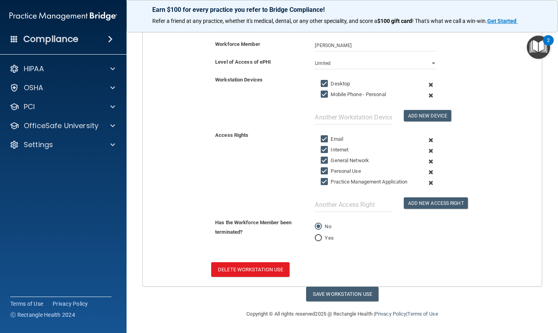
click at [430, 95] on span at bounding box center [431, 95] width 18 height 11
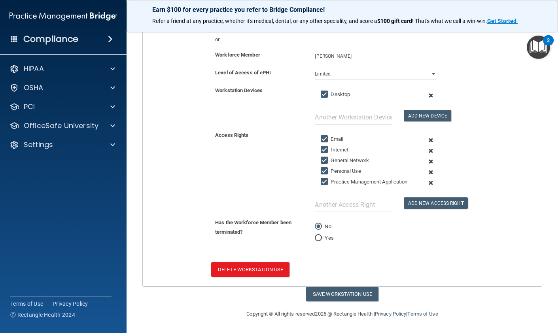
scroll to position [115, 0]
click at [336, 292] on button "Save Workstation Use" at bounding box center [342, 294] width 72 height 15
select select "? string:Limited ?"
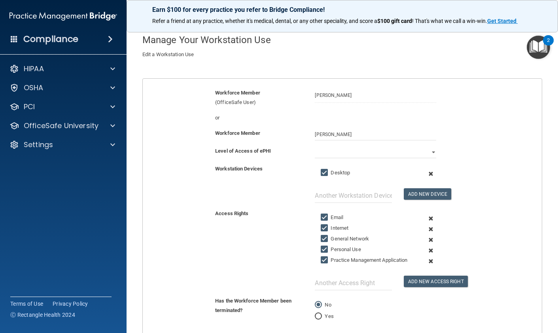
scroll to position [0, 0]
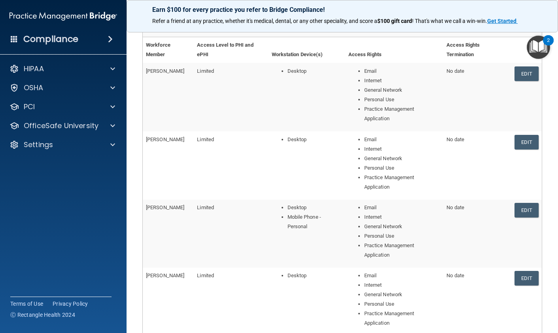
scroll to position [87, 0]
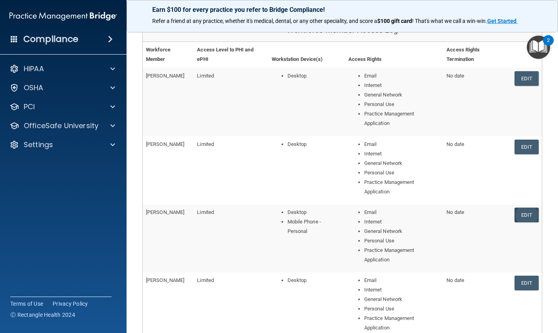
click at [527, 217] on link "Edit" at bounding box center [527, 215] width 24 height 15
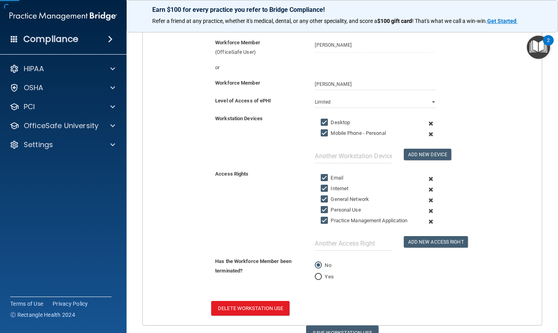
drag, startPoint x: 325, startPoint y: 136, endPoint x: 324, endPoint y: 145, distance: 9.1
click at [325, 136] on input "Mobile Phone - Personal" at bounding box center [325, 133] width 9 height 6
checkbox input "false"
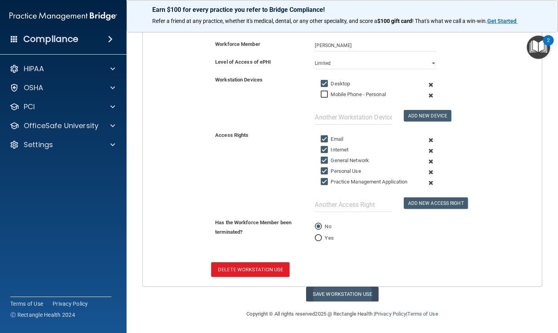
scroll to position [125, 0]
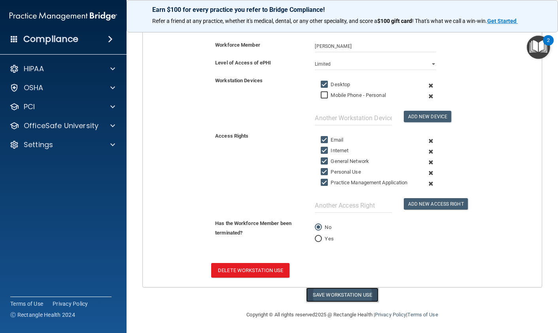
click at [332, 293] on button "Save Workstation Use" at bounding box center [342, 295] width 72 height 15
select select "? string:Limited ?"
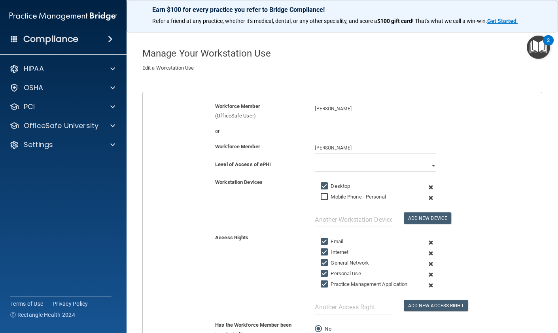
scroll to position [0, 0]
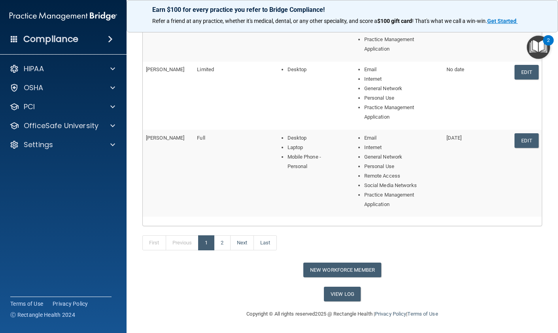
scroll to position [297, 0]
click at [226, 240] on link "2" at bounding box center [222, 243] width 16 height 15
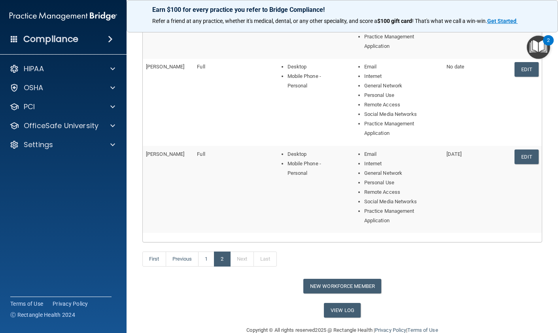
scroll to position [374, 0]
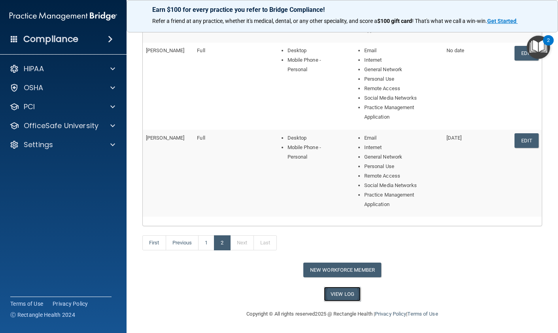
click at [344, 294] on link "View Log" at bounding box center [342, 294] width 37 height 15
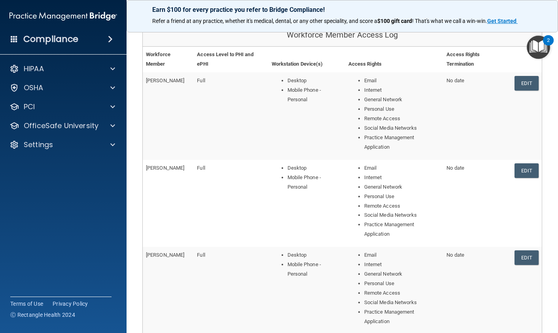
scroll to position [0, 0]
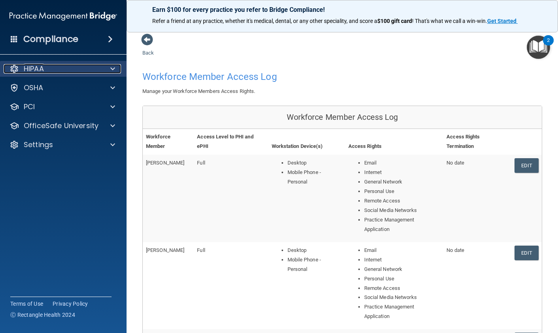
click at [111, 67] on span at bounding box center [112, 68] width 5 height 9
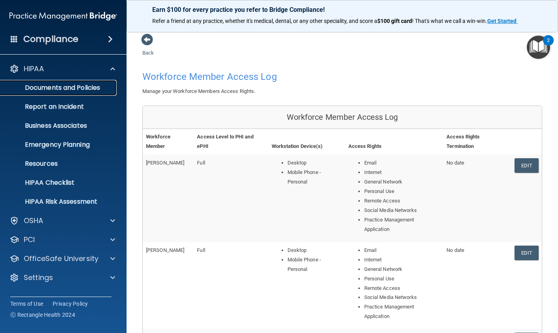
click at [100, 87] on p "Documents and Policies" at bounding box center [59, 88] width 108 height 8
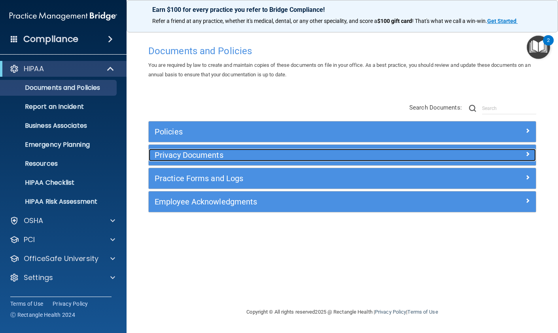
click at [286, 161] on div "Privacy Documents" at bounding box center [294, 155] width 290 height 13
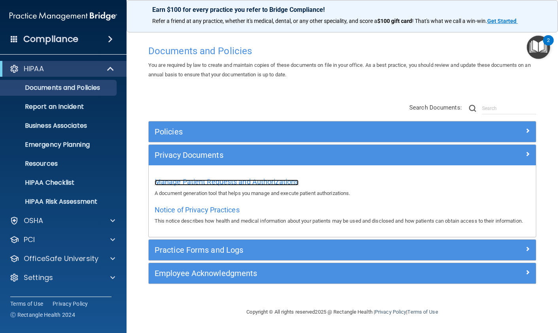
click at [247, 183] on span "Manage Patient Requests and Authorizations" at bounding box center [227, 182] width 144 height 8
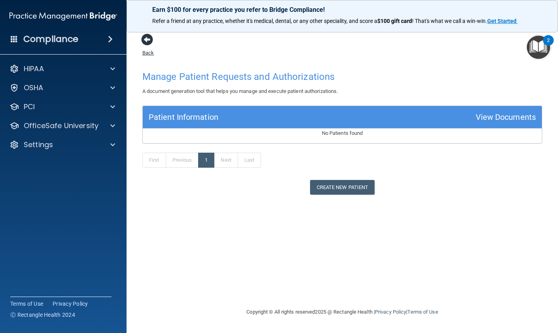
click at [146, 40] on span at bounding box center [147, 40] width 12 height 12
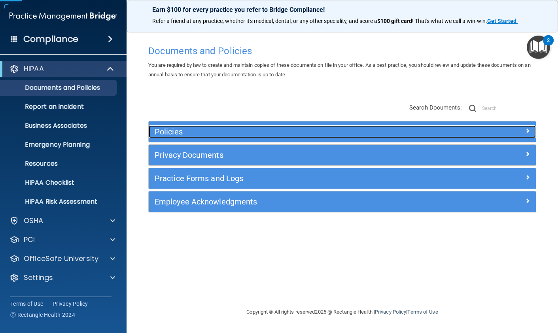
click at [221, 132] on h5 "Policies" at bounding box center [294, 131] width 279 height 9
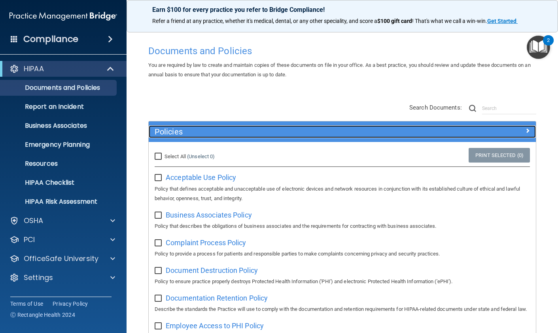
click at [221, 136] on h5 "Policies" at bounding box center [294, 131] width 279 height 9
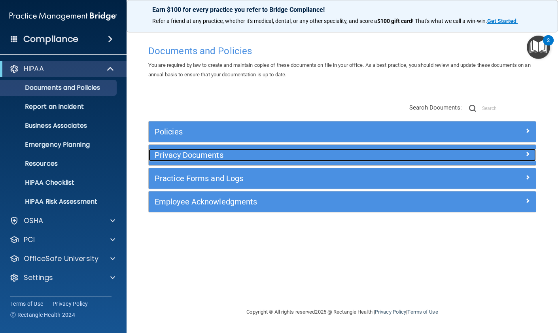
click at [241, 156] on h5 "Privacy Documents" at bounding box center [294, 155] width 279 height 9
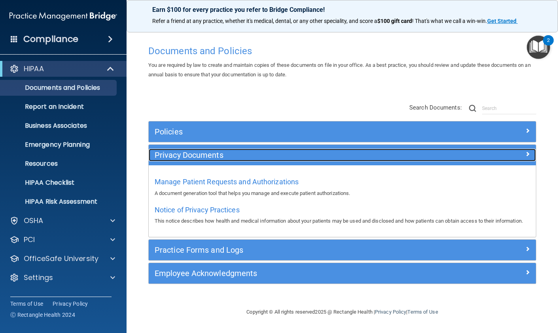
scroll to position [1, 0]
click at [258, 154] on h5 "Privacy Documents" at bounding box center [294, 155] width 279 height 9
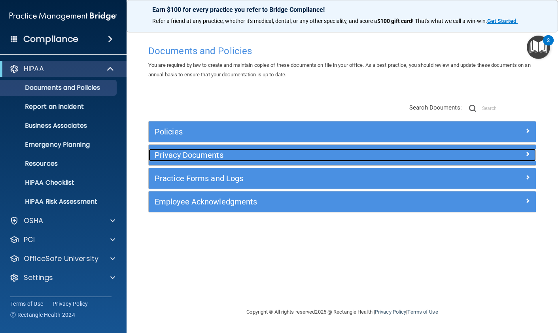
scroll to position [0, 0]
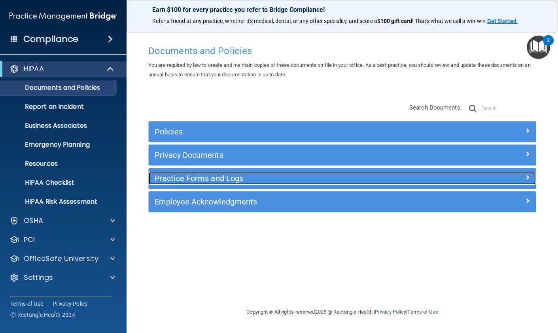
click at [246, 176] on h5 "Practice Forms and Logs" at bounding box center [294, 178] width 279 height 9
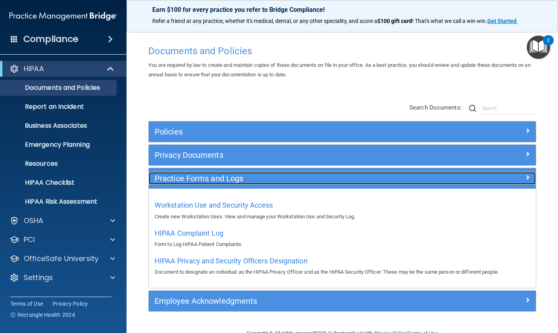
scroll to position [19, 0]
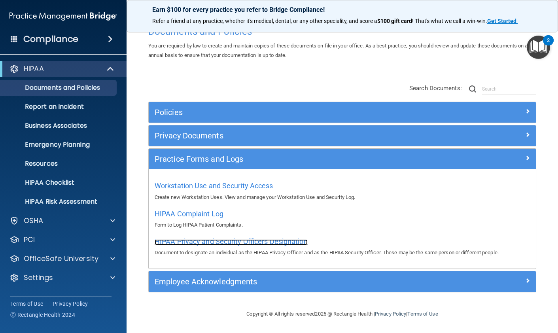
click at [235, 243] on span "HIPAA Privacy and Security Officers Designation" at bounding box center [231, 241] width 153 height 8
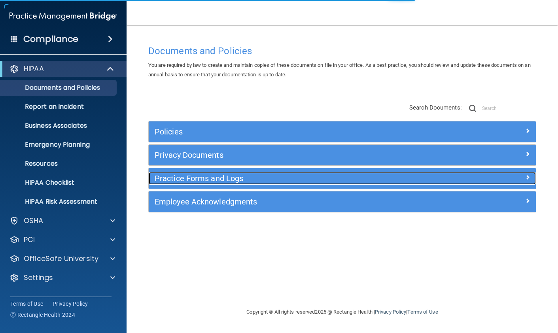
click at [231, 179] on h5 "Practice Forms and Logs" at bounding box center [294, 178] width 279 height 9
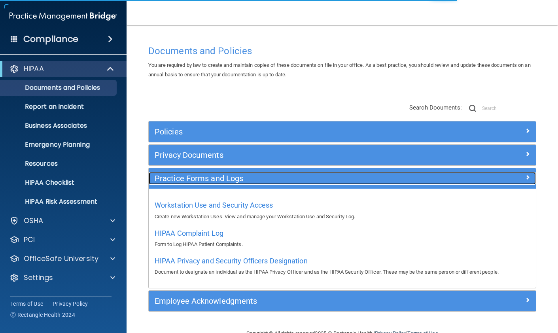
scroll to position [19, 0]
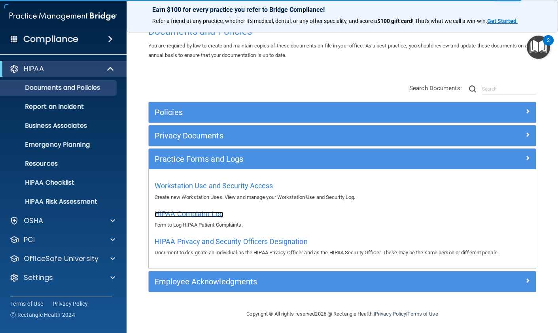
click at [203, 214] on span "HIPAA Complaint Log" at bounding box center [189, 214] width 69 height 8
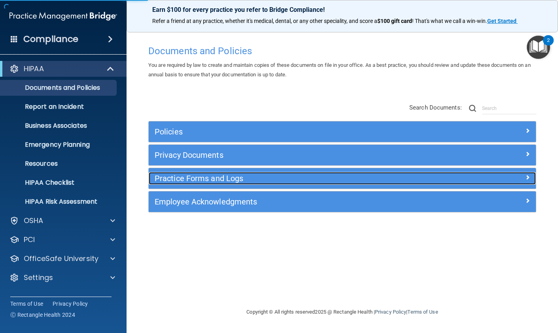
click at [226, 182] on h5 "Practice Forms and Logs" at bounding box center [294, 178] width 279 height 9
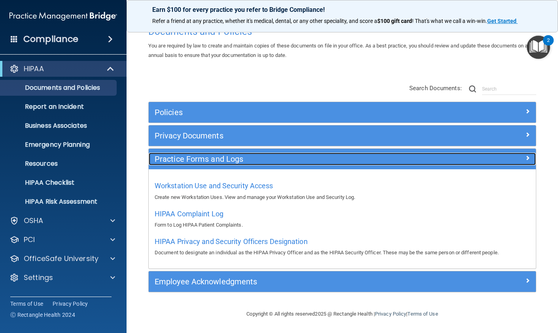
scroll to position [19, 0]
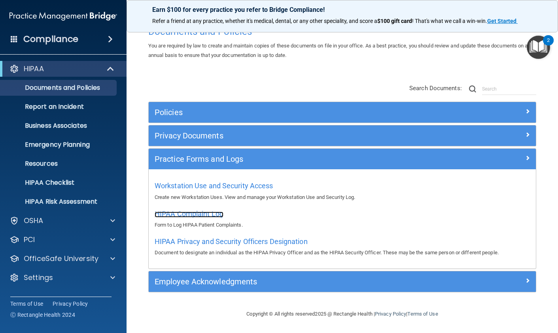
click at [208, 215] on span "HIPAA Complaint Log" at bounding box center [189, 214] width 69 height 8
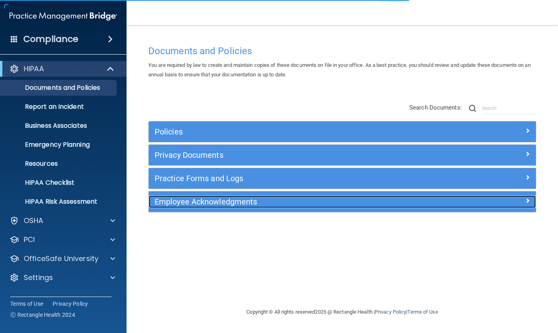
click at [238, 206] on h5 "Employee Acknowledgments" at bounding box center [294, 201] width 279 height 9
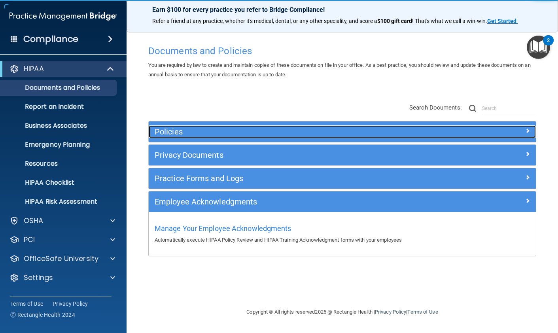
click at [188, 130] on h5 "Policies" at bounding box center [294, 131] width 279 height 9
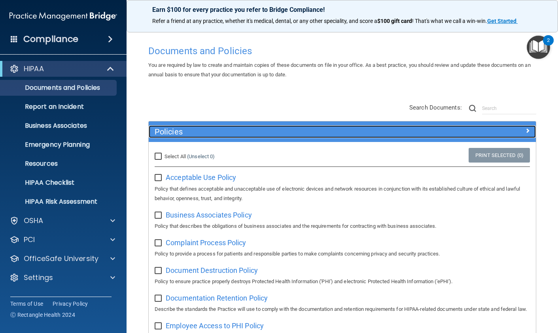
drag, startPoint x: 218, startPoint y: 129, endPoint x: 233, endPoint y: 131, distance: 15.2
click at [218, 129] on h5 "Policies" at bounding box center [294, 131] width 279 height 9
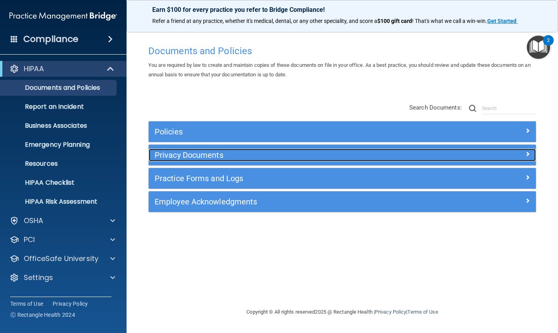
click at [237, 155] on h5 "Privacy Documents" at bounding box center [294, 155] width 279 height 9
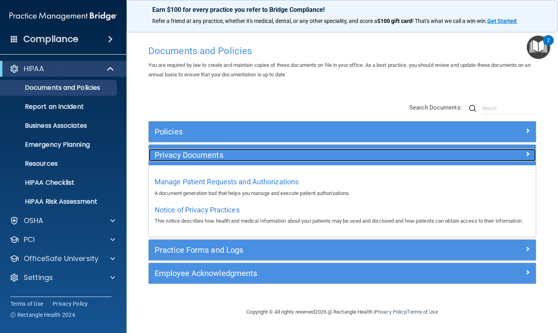
scroll to position [1, 0]
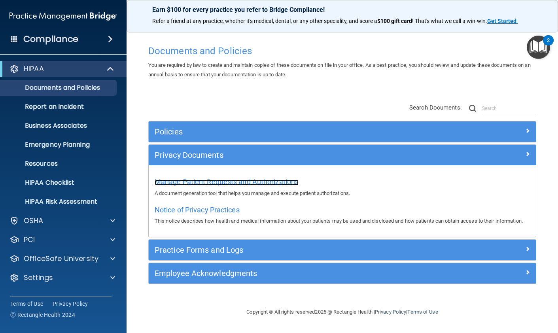
click at [234, 181] on span "Manage Patient Requests and Authorizations" at bounding box center [227, 182] width 144 height 8
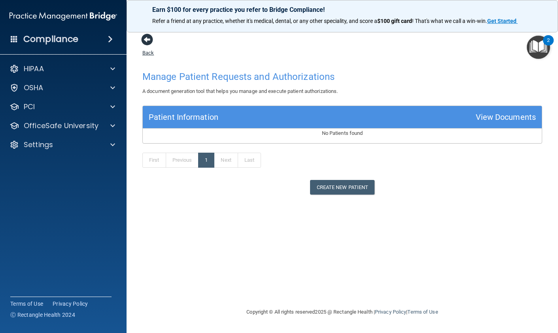
click at [150, 40] on span at bounding box center [147, 40] width 12 height 12
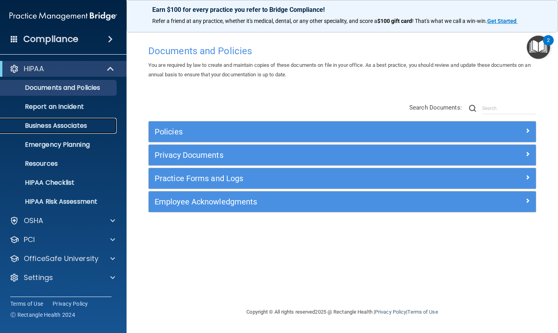
click at [74, 127] on p "Business Associates" at bounding box center [59, 126] width 108 height 8
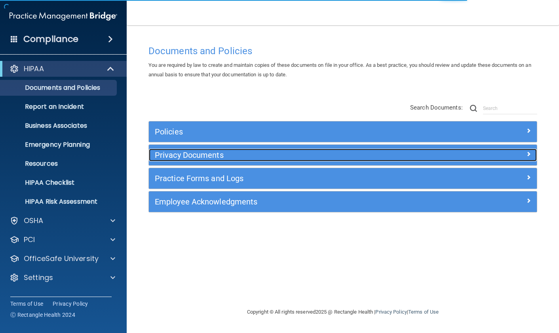
click at [237, 154] on h5 "Privacy Documents" at bounding box center [294, 155] width 279 height 9
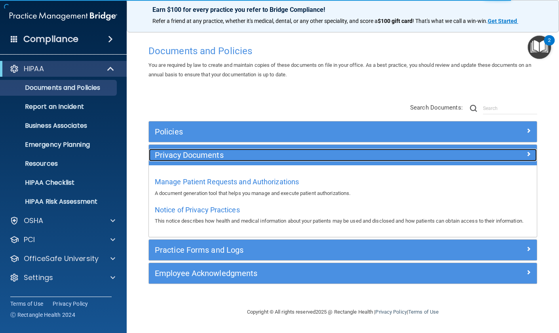
drag, startPoint x: 244, startPoint y: 156, endPoint x: 245, endPoint y: 160, distance: 4.1
click at [244, 156] on h5 "Privacy Documents" at bounding box center [294, 155] width 279 height 9
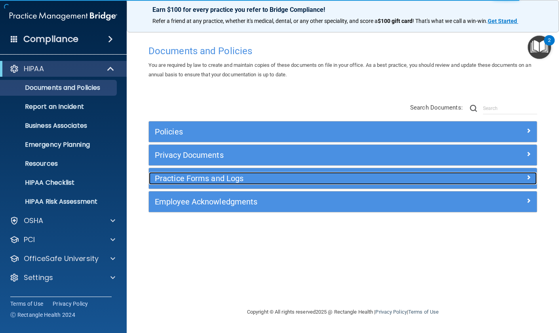
click at [239, 184] on div "Practice Forms and Logs" at bounding box center [294, 178] width 291 height 13
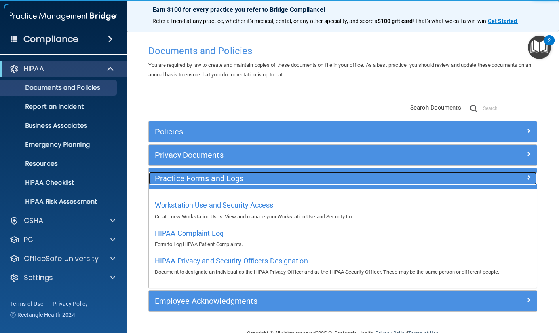
drag, startPoint x: 243, startPoint y: 180, endPoint x: 250, endPoint y: 214, distance: 34.8
click at [243, 180] on h5 "Practice Forms and Logs" at bounding box center [294, 178] width 279 height 9
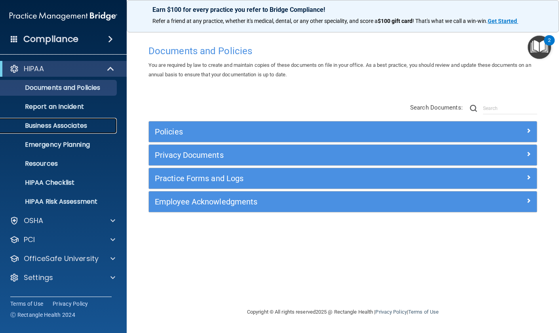
click at [62, 130] on link "Business Associates" at bounding box center [54, 126] width 125 height 16
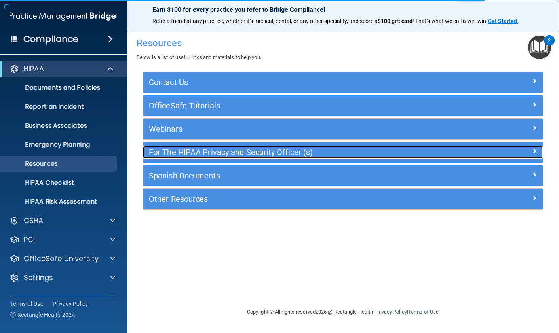
click at [243, 154] on h5 "For The HIPAA Privacy and Security Officer (s)" at bounding box center [293, 152] width 288 height 9
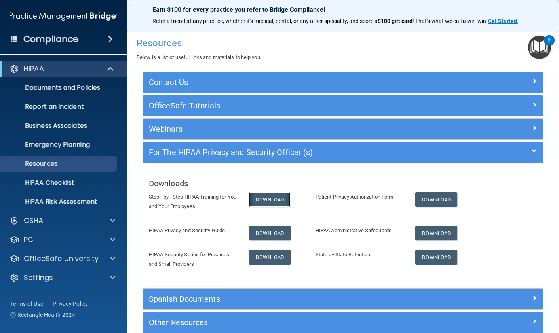
click at [265, 197] on link "Download" at bounding box center [270, 199] width 42 height 15
click at [270, 258] on link "Download" at bounding box center [270, 257] width 42 height 15
click at [271, 234] on link "Download" at bounding box center [270, 233] width 42 height 15
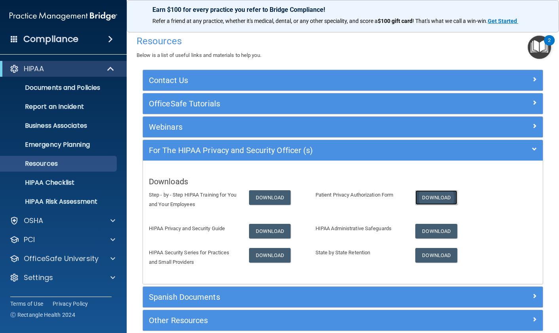
click at [435, 202] on link "Download" at bounding box center [436, 197] width 42 height 15
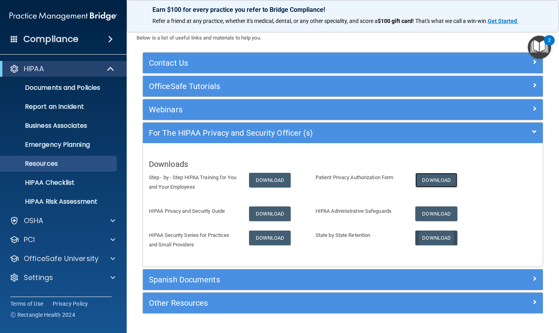
scroll to position [22, 0]
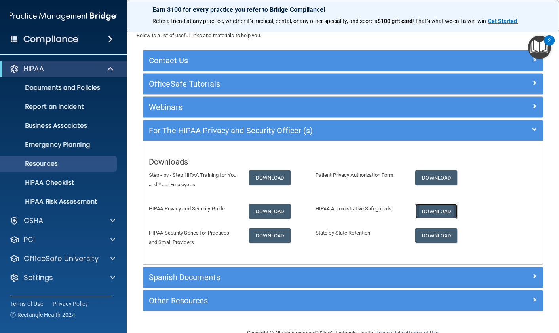
click at [435, 212] on link "Download" at bounding box center [436, 211] width 42 height 15
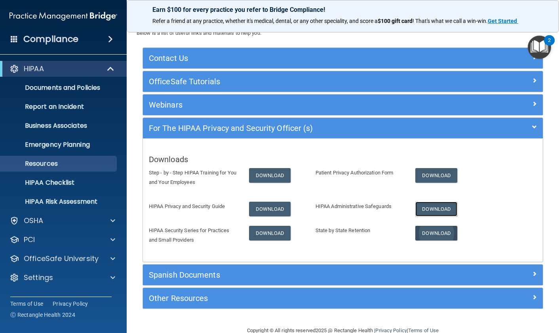
scroll to position [25, 0]
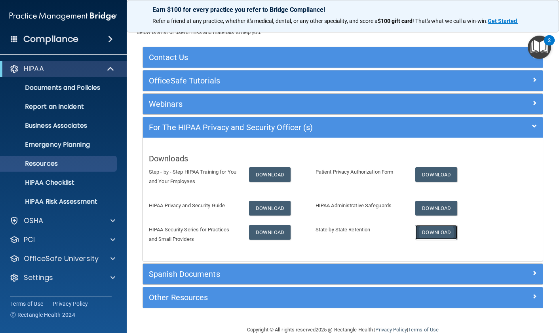
click at [434, 234] on link "Download" at bounding box center [436, 232] width 42 height 15
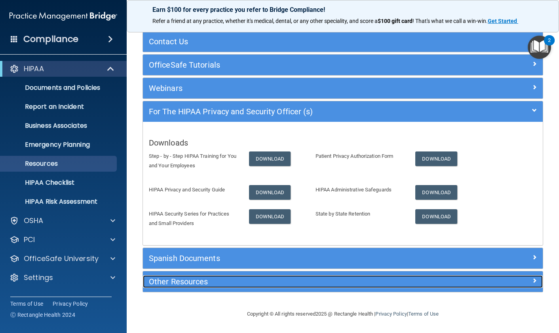
click at [205, 284] on h5 "Other Resources" at bounding box center [293, 281] width 288 height 9
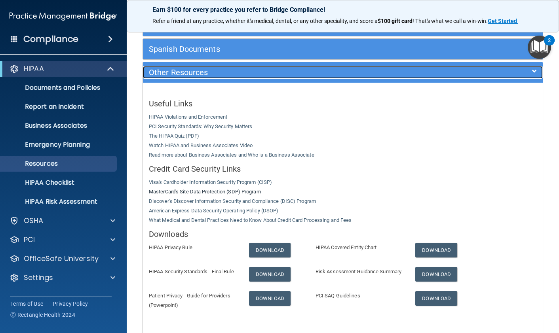
scroll to position [171, 0]
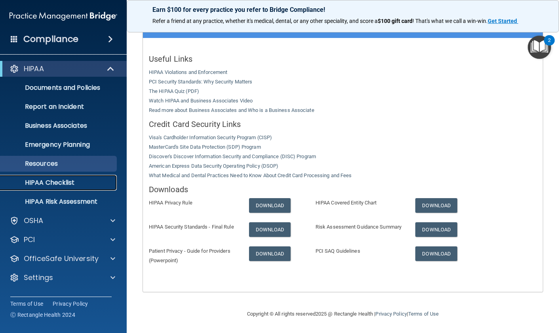
click at [66, 184] on p "HIPAA Checklist" at bounding box center [59, 183] width 108 height 8
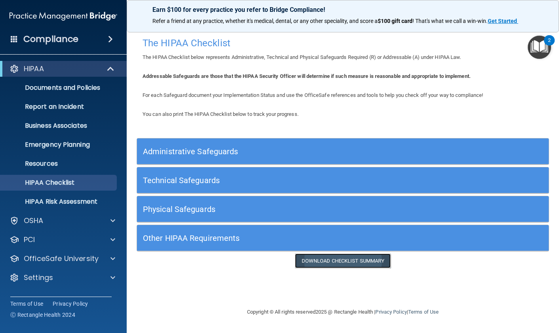
click at [345, 263] on link "Download Checklist Summary" at bounding box center [343, 261] width 96 height 15
click at [56, 165] on p "Resources" at bounding box center [59, 164] width 108 height 8
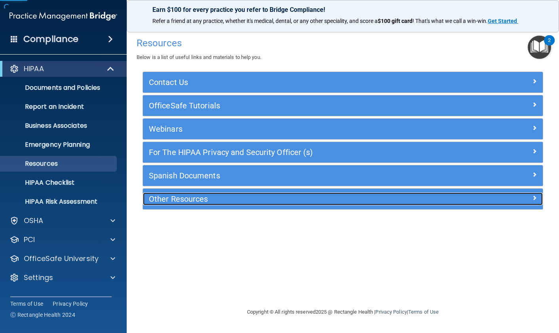
click at [236, 199] on h5 "Other Resources" at bounding box center [293, 199] width 288 height 9
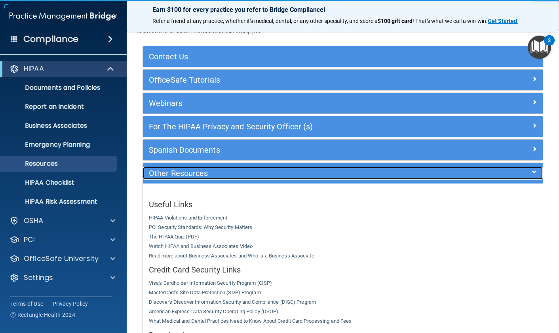
scroll to position [49, 0]
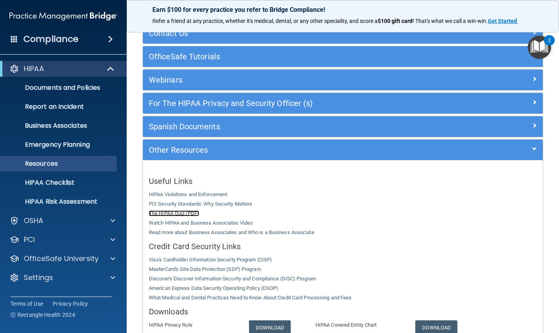
click at [188, 214] on link "The HIPAA Quiz (PDF)" at bounding box center [174, 213] width 50 height 6
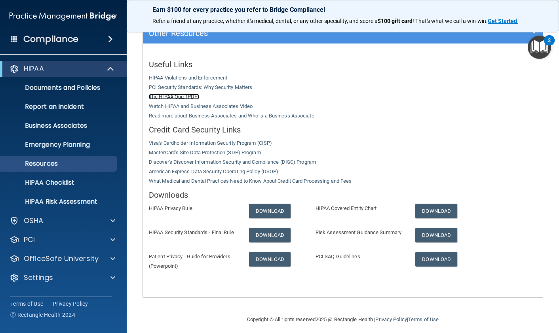
scroll to position [163, 0]
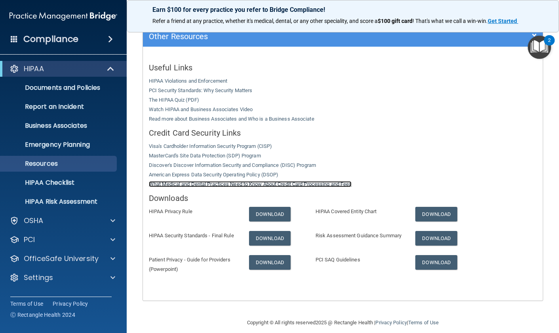
click at [218, 186] on link "What Medical and Dental Practices Need to Know About Credit Card Processing and…" at bounding box center [250, 184] width 203 height 6
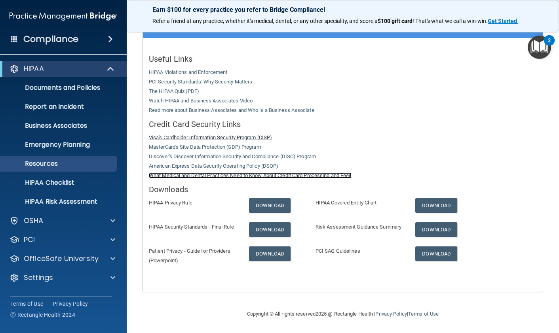
scroll to position [169, 0]
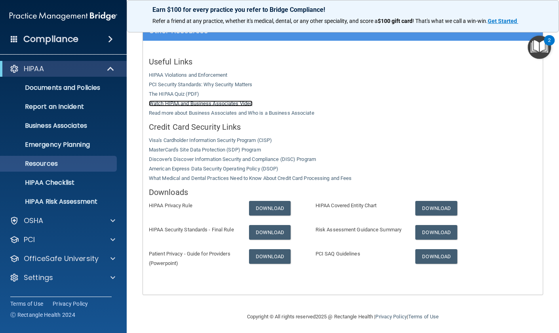
click at [208, 104] on link "Watch HIPAA and Business Associates Video" at bounding box center [201, 103] width 104 height 6
click at [112, 67] on span at bounding box center [111, 68] width 7 height 9
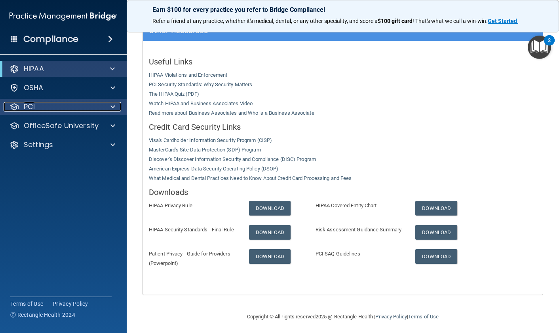
click at [114, 107] on span at bounding box center [112, 106] width 5 height 9
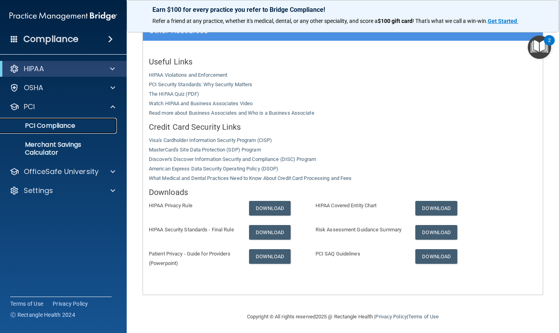
click at [68, 126] on p "PCI Compliance" at bounding box center [59, 126] width 108 height 8
click at [112, 68] on span at bounding box center [112, 68] width 5 height 9
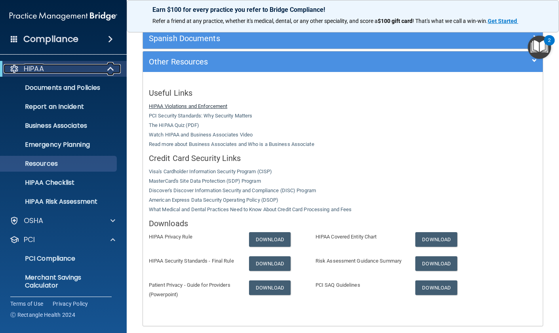
scroll to position [0, 0]
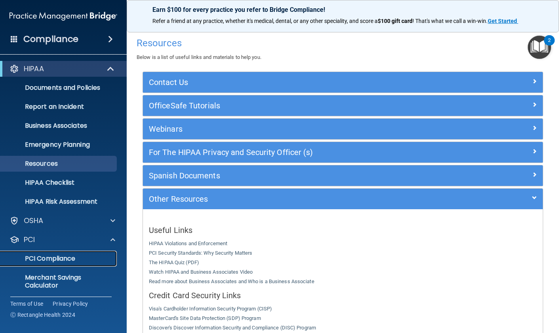
click at [72, 257] on p "PCI Compliance" at bounding box center [59, 259] width 108 height 8
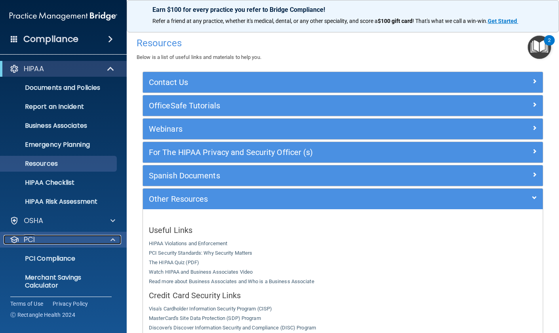
click at [116, 242] on div at bounding box center [112, 239] width 20 height 9
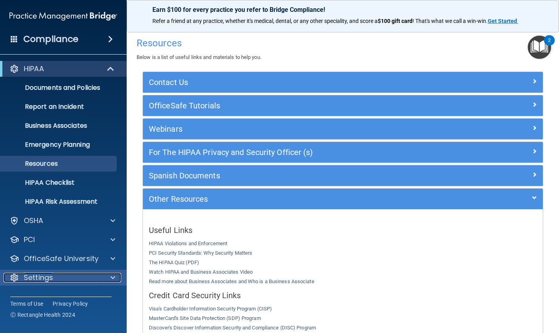
click at [115, 281] on div at bounding box center [112, 277] width 20 height 9
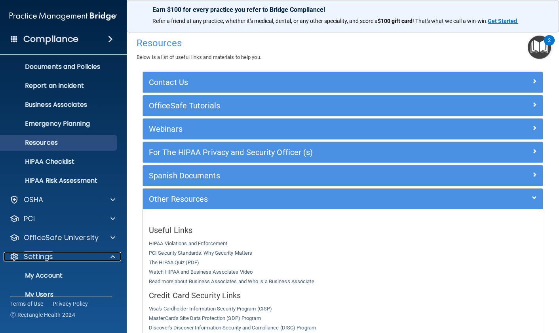
scroll to position [71, 0]
